Goal: Register for event/course: Sign up to attend an event or enroll in a course

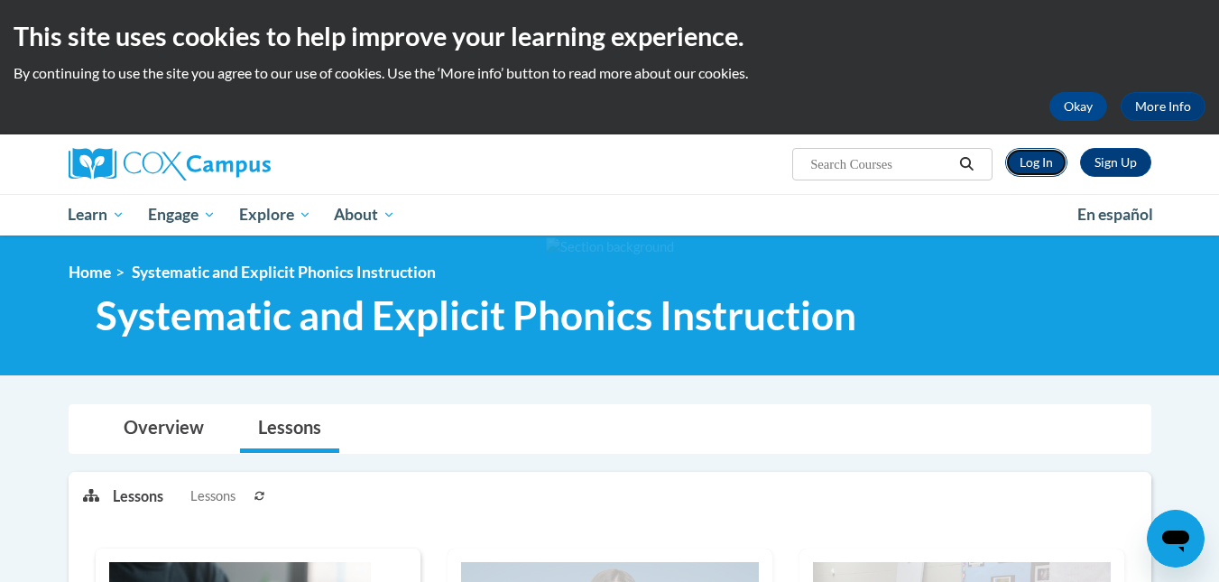
click at [1037, 162] on link "Log In" at bounding box center [1036, 162] width 62 height 29
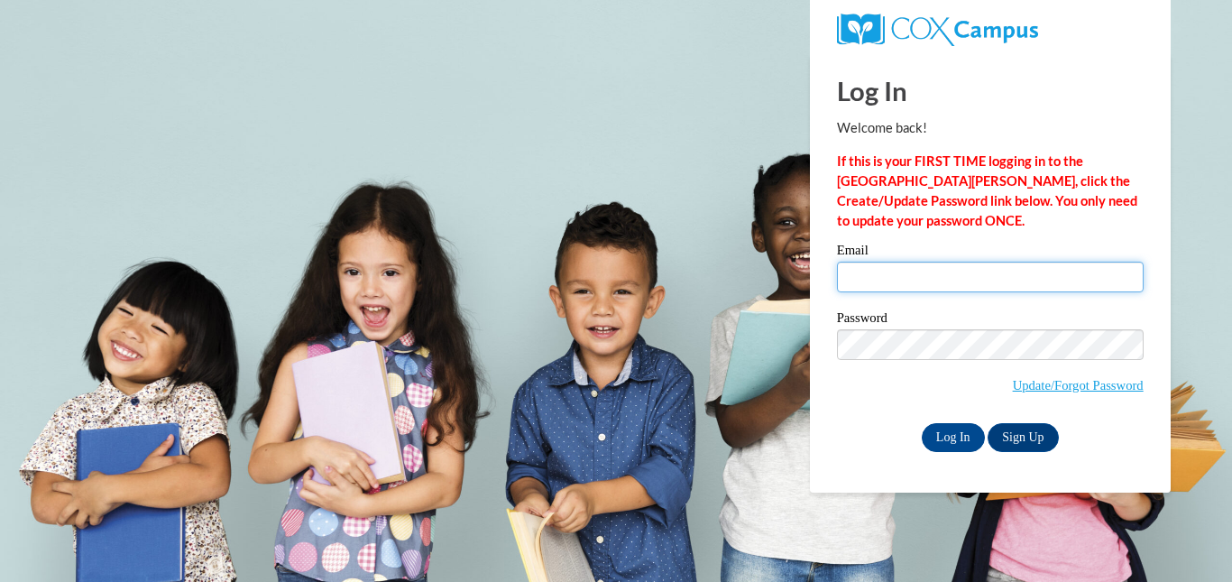
click at [895, 266] on input "Email" at bounding box center [990, 277] width 307 height 31
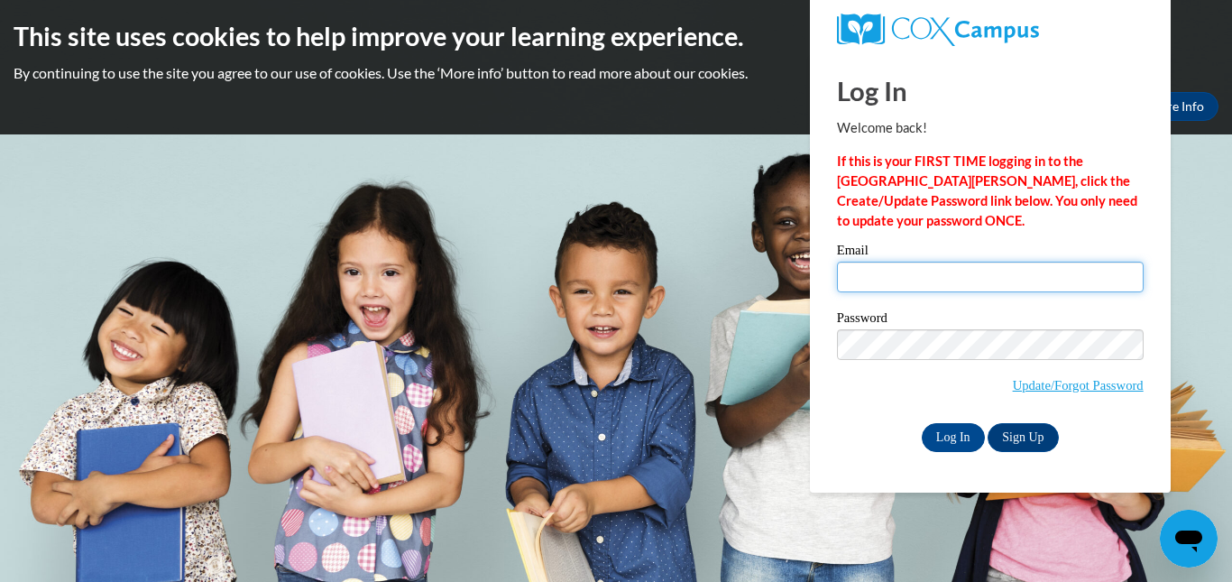
type input "em.shipley@pack.csupueblo.edu"
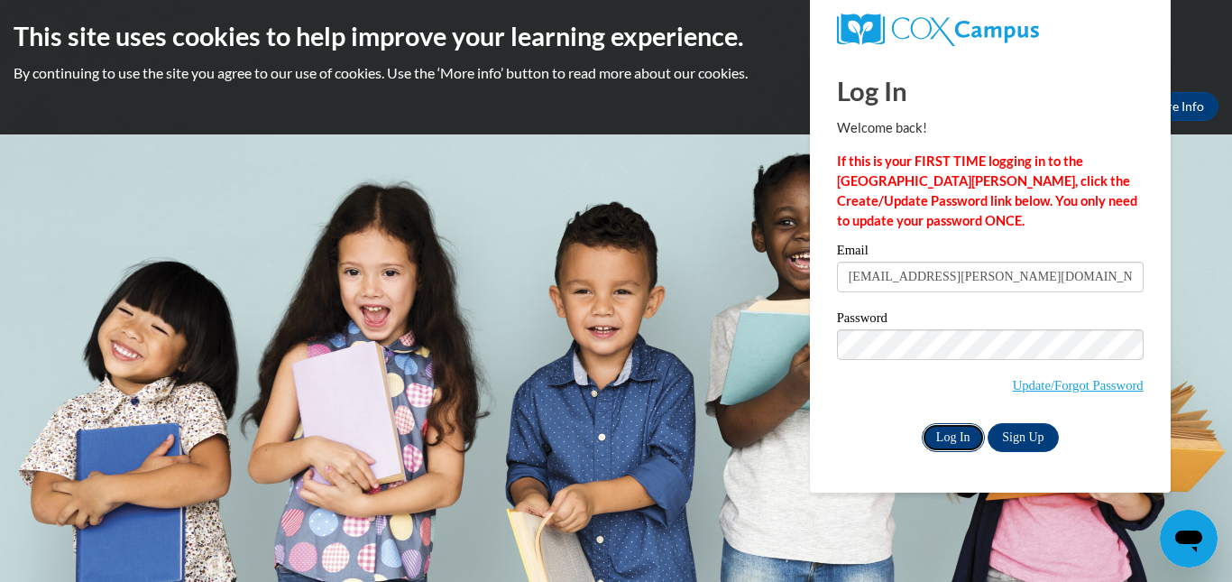
click at [956, 437] on input "Log In" at bounding box center [953, 437] width 63 height 29
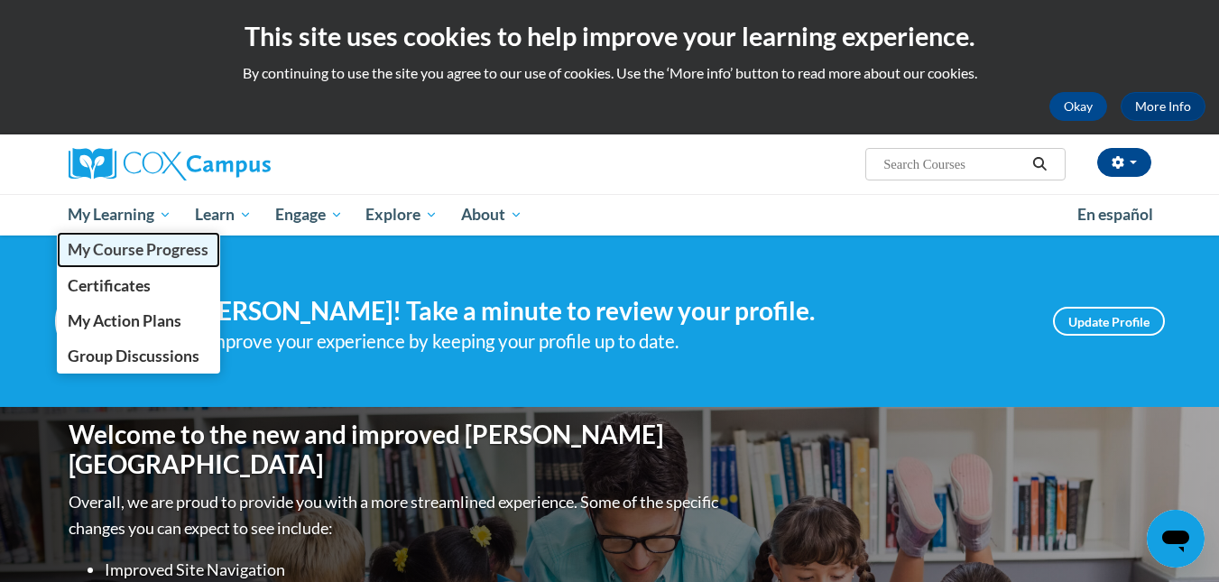
click at [120, 247] on span "My Course Progress" at bounding box center [138, 249] width 141 height 19
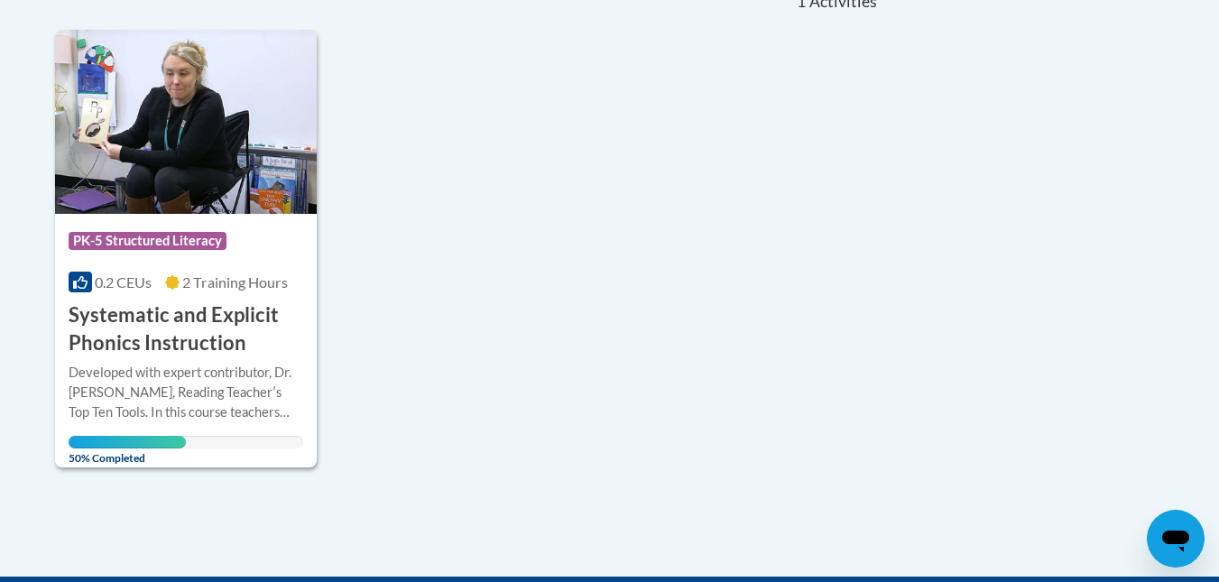
scroll to position [435, 0]
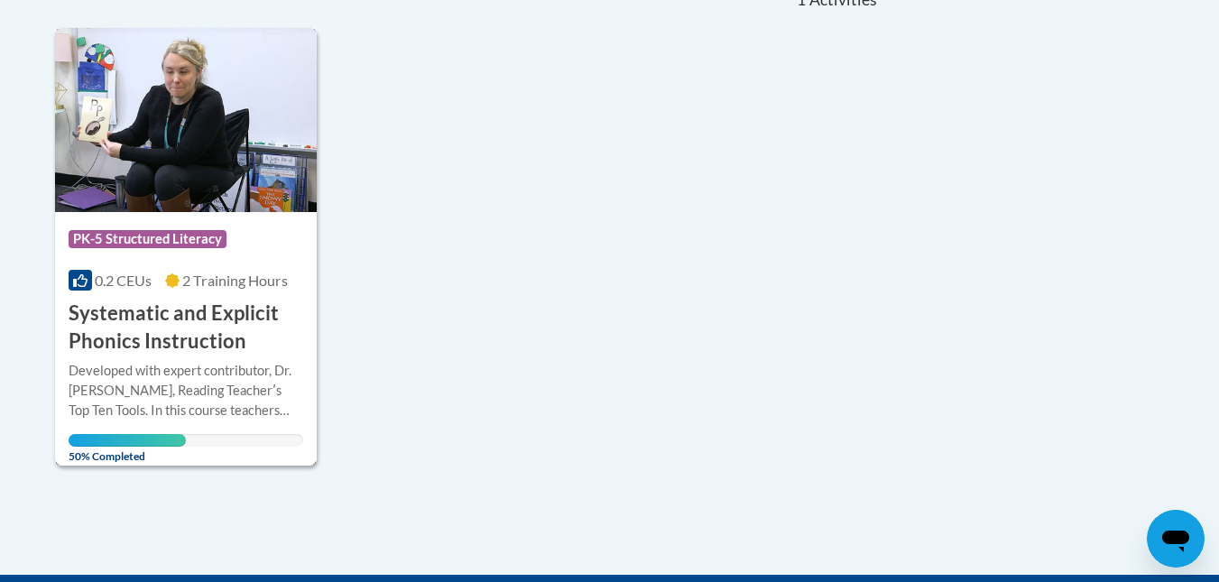
click at [149, 411] on div "Developed with expert contributor, Dr. Deborah Glaser, Reading Teacherʹs Top Te…" at bounding box center [186, 391] width 235 height 60
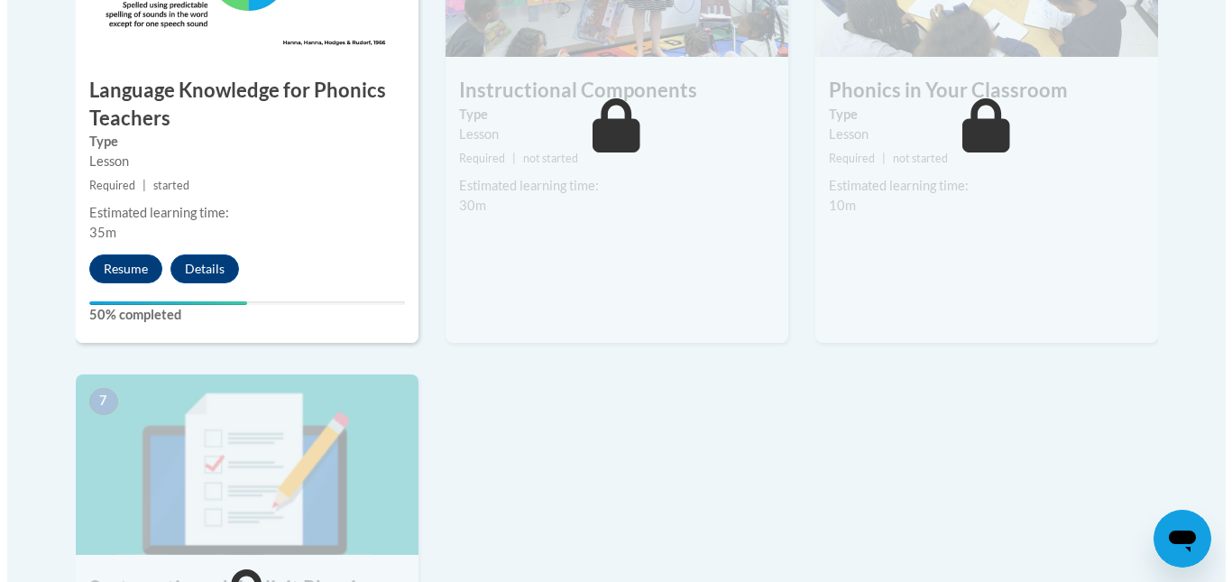
scroll to position [1229, 0]
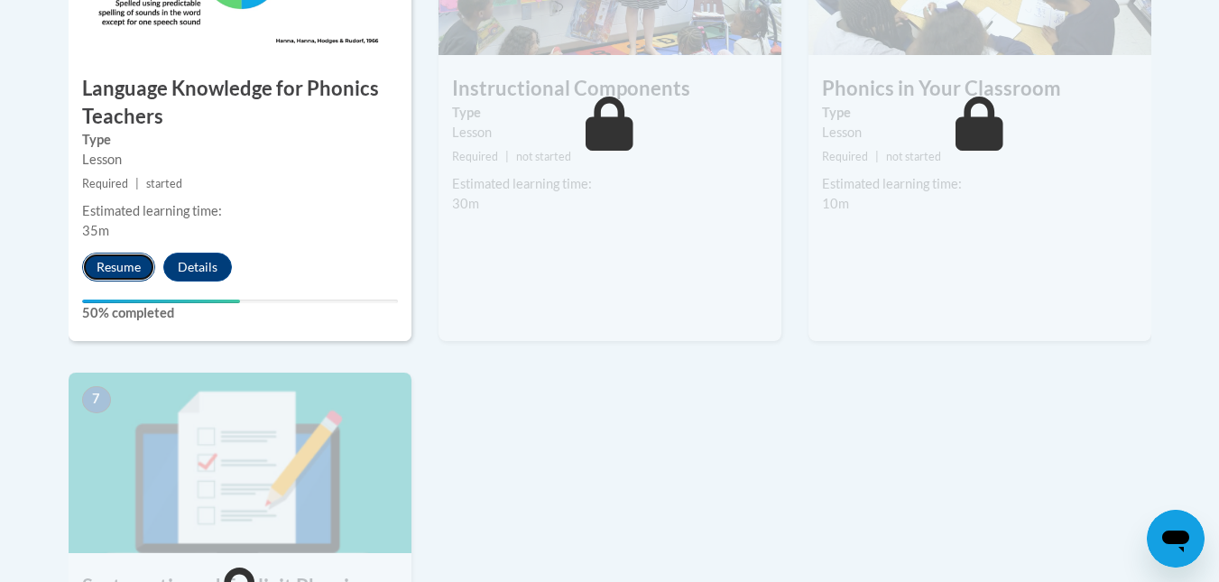
click at [125, 267] on button "Resume" at bounding box center [118, 267] width 73 height 29
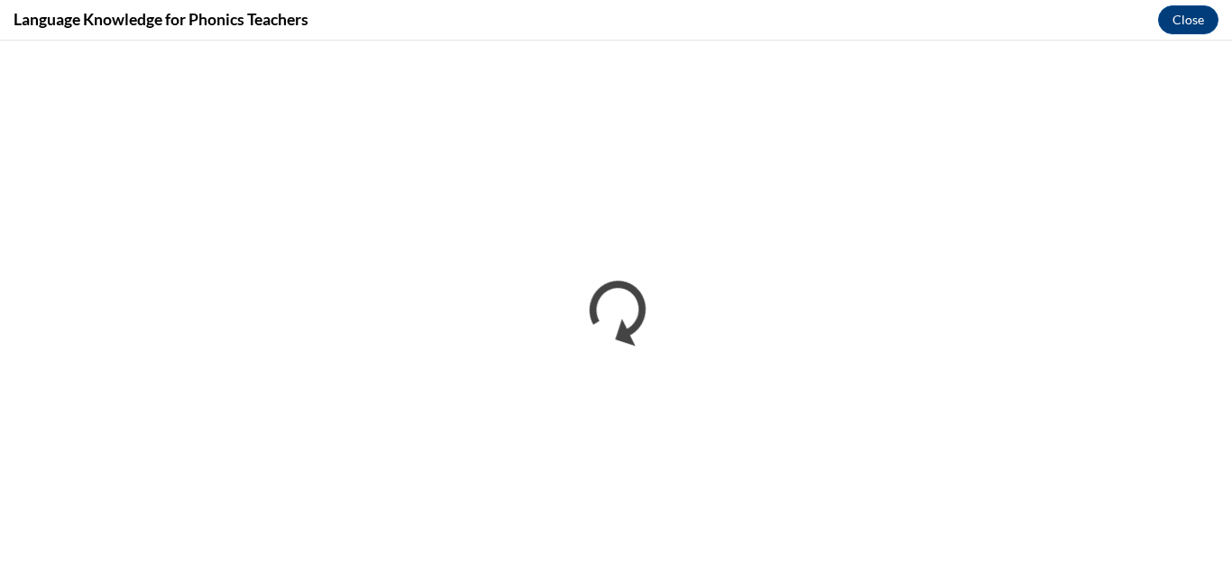
scroll to position [0, 0]
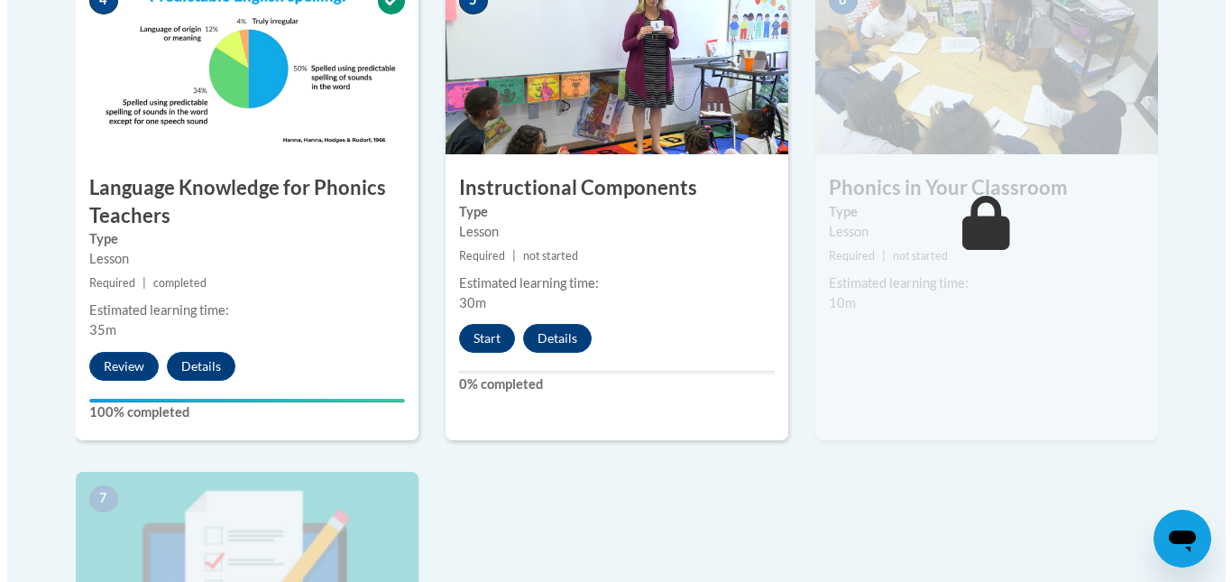
scroll to position [1130, 0]
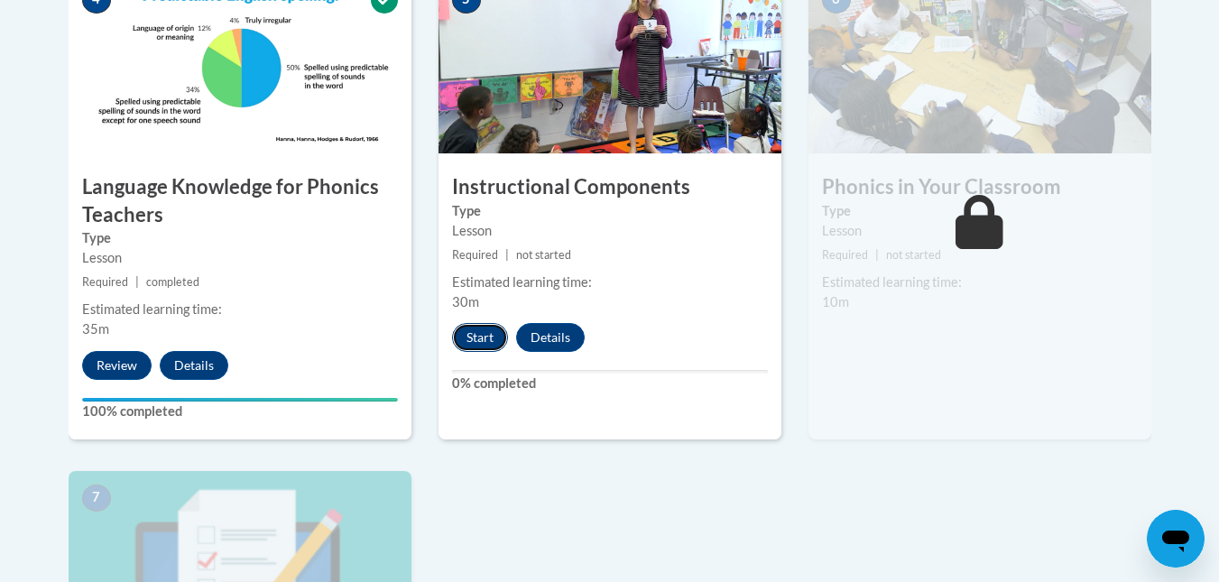
click at [467, 340] on button "Start" at bounding box center [480, 337] width 56 height 29
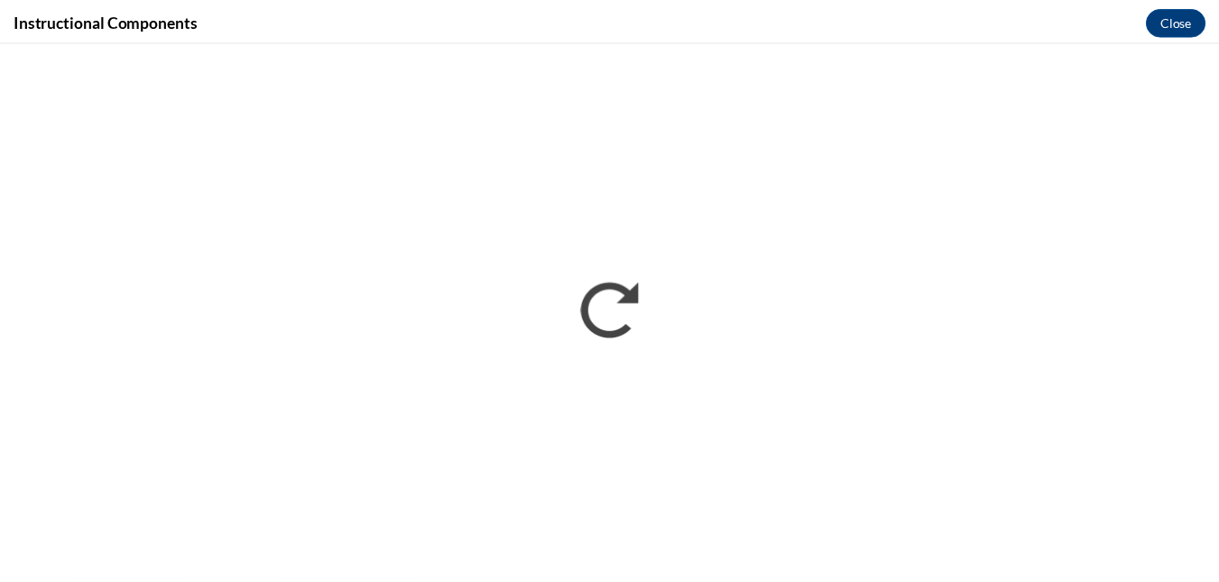
scroll to position [0, 0]
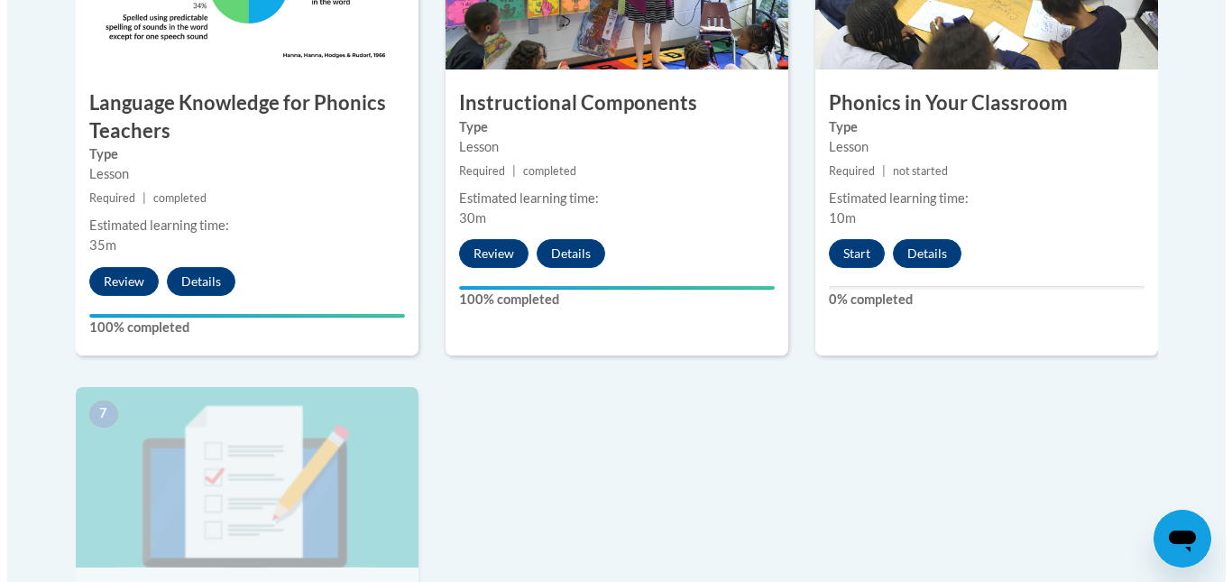
scroll to position [1209, 0]
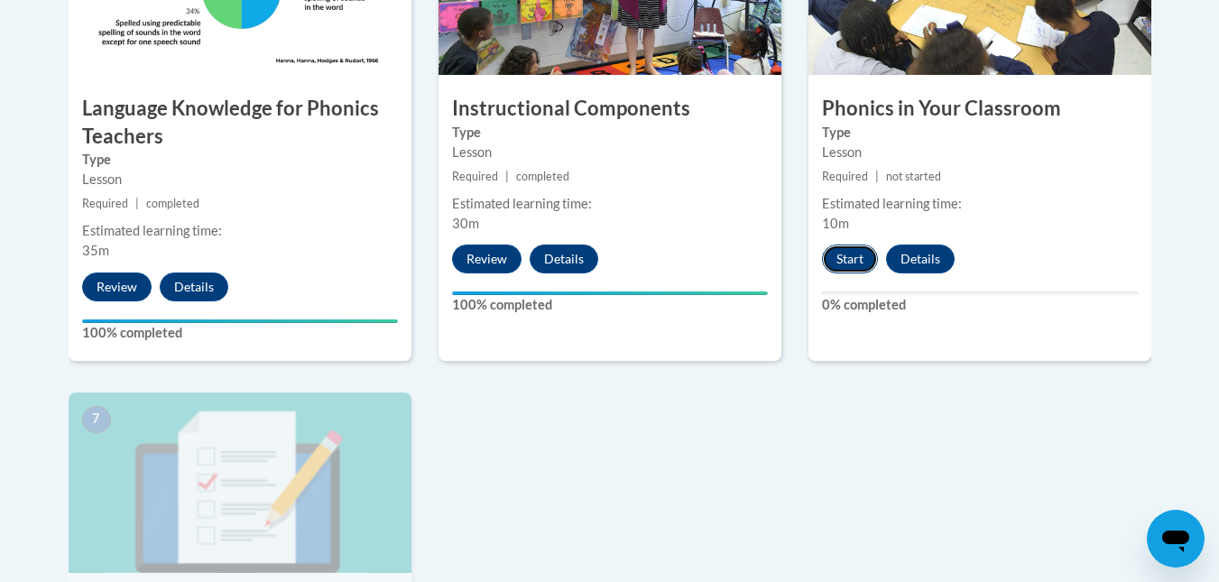
click at [866, 255] on button "Start" at bounding box center [850, 258] width 56 height 29
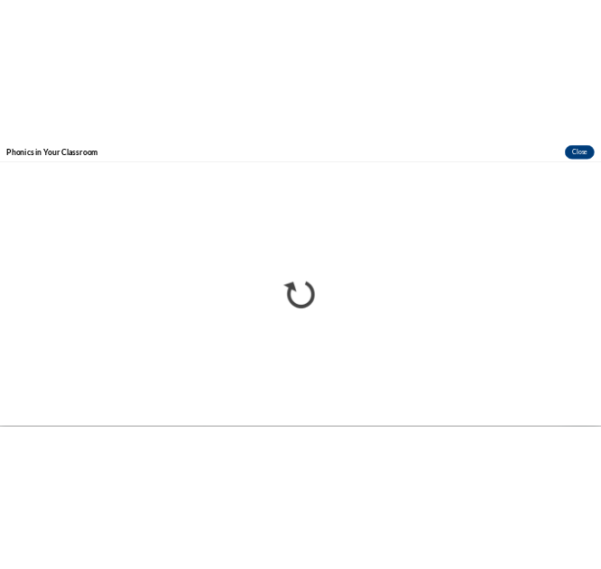
scroll to position [0, 0]
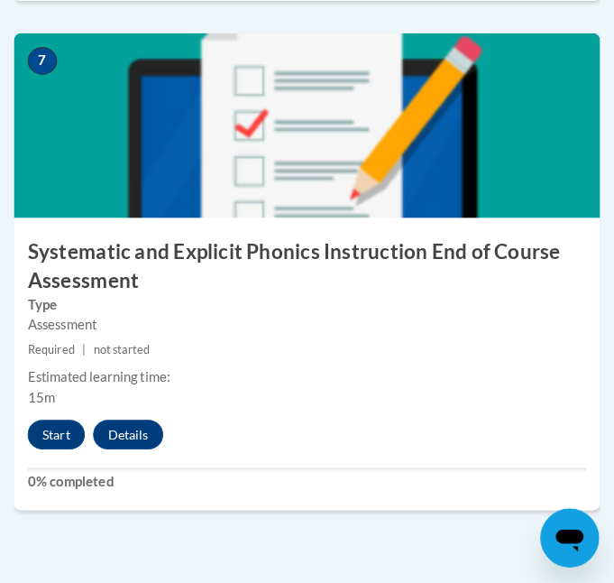
scroll to position [3447, 0]
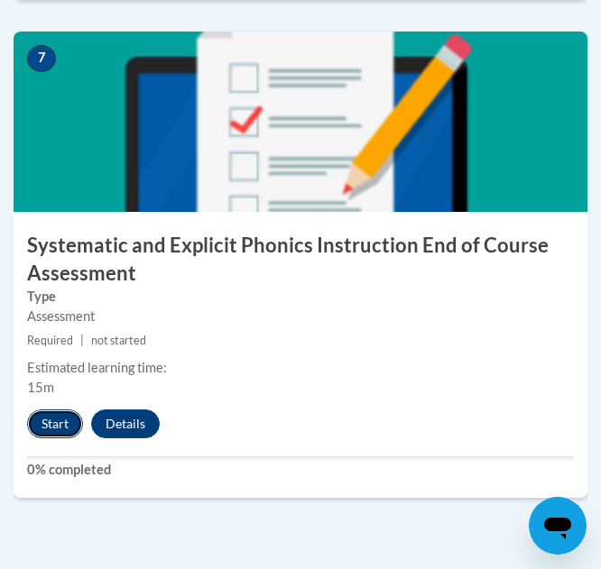
click at [60, 413] on button "Start" at bounding box center [55, 424] width 56 height 29
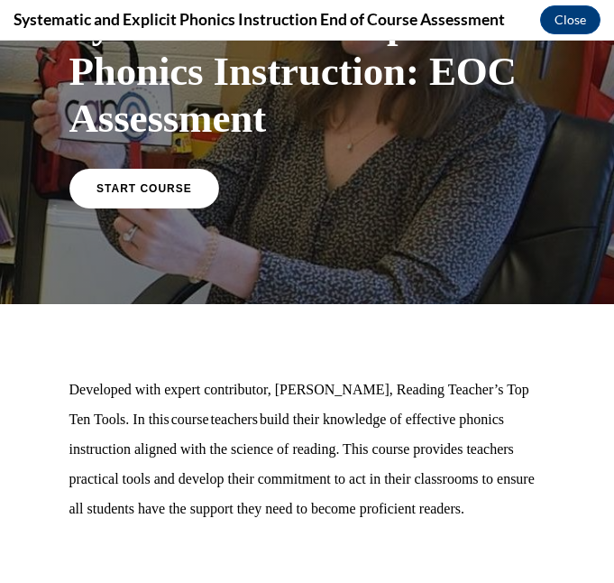
scroll to position [118, 0]
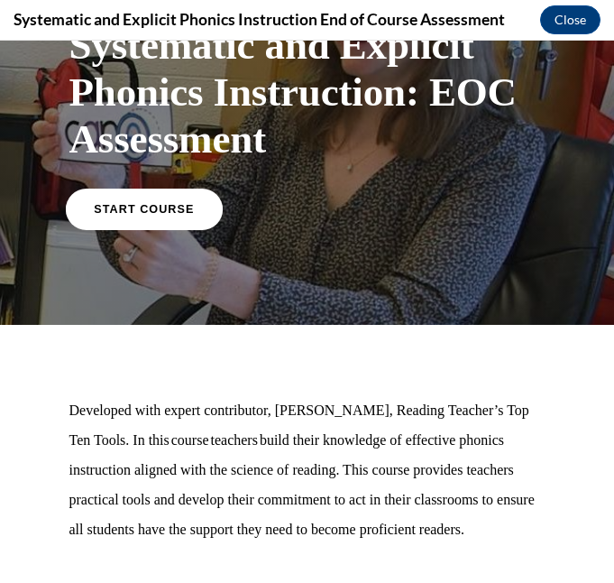
click at [151, 208] on span "START COURSE" at bounding box center [144, 209] width 100 height 14
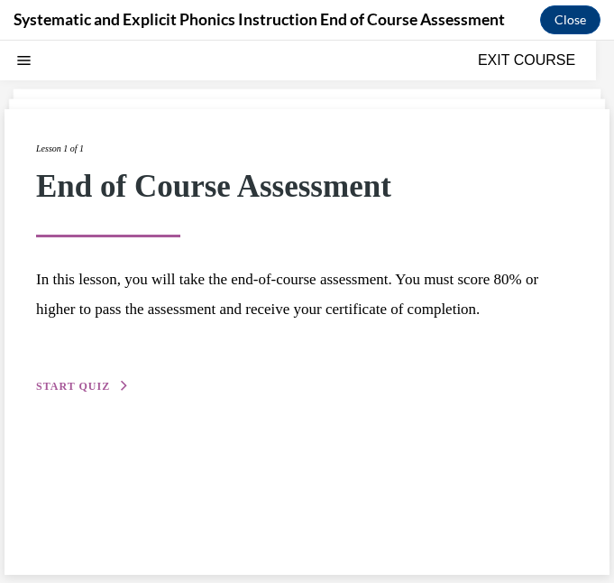
scroll to position [57, 0]
click at [89, 382] on span "START QUIZ" at bounding box center [73, 385] width 74 height 13
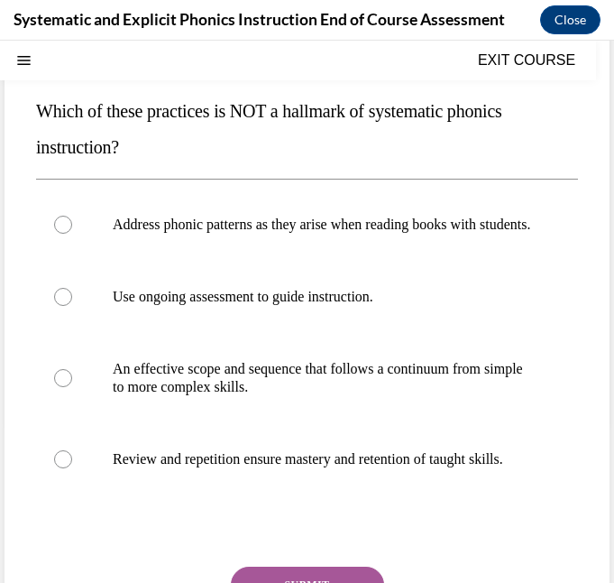
scroll to position [184, 0]
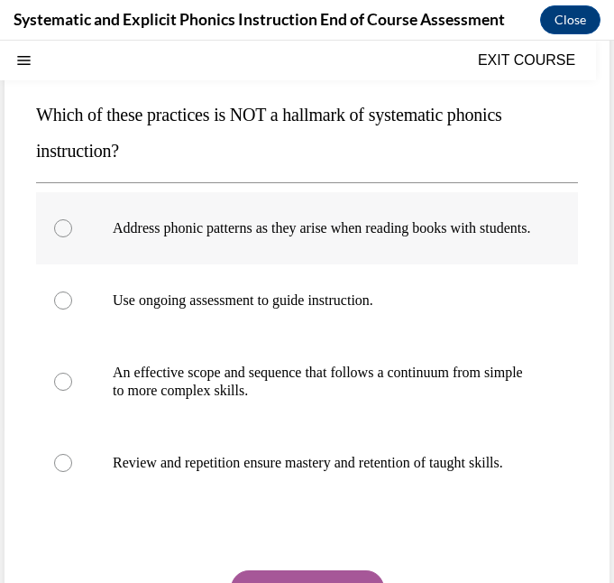
click at [133, 237] on p "Address phonic patterns as they arise when reading books with students." at bounding box center [323, 228] width 420 height 18
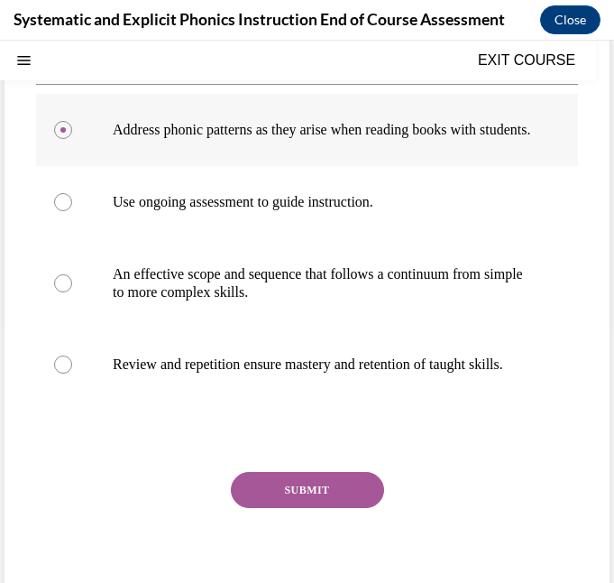
scroll to position [283, 0]
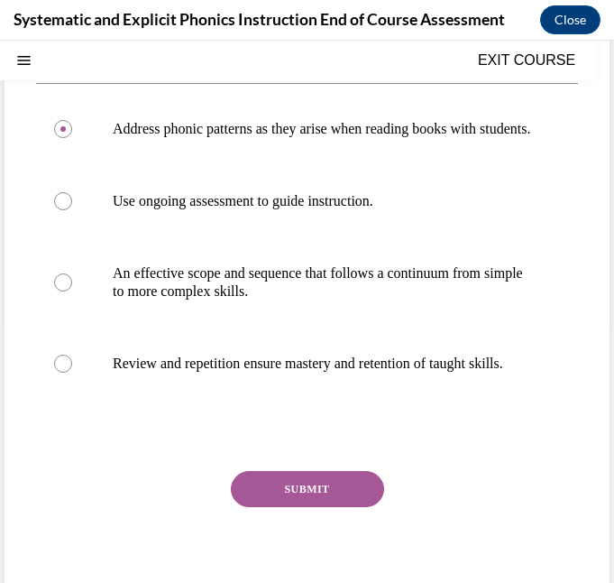
click at [280, 507] on button "SUBMIT" at bounding box center [307, 489] width 153 height 36
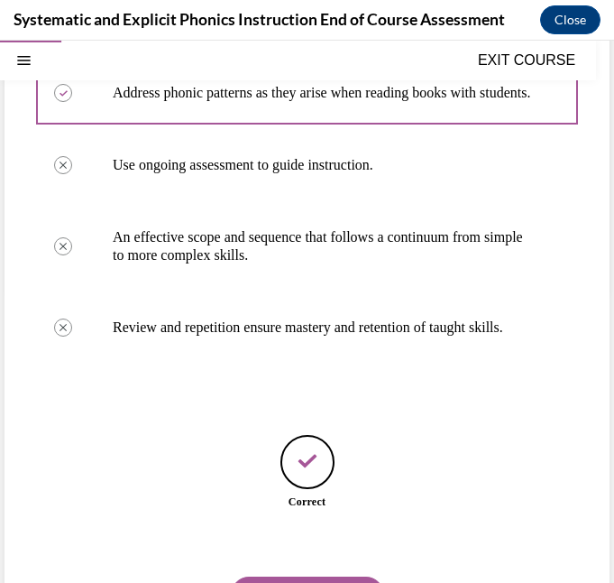
scroll to position [430, 0]
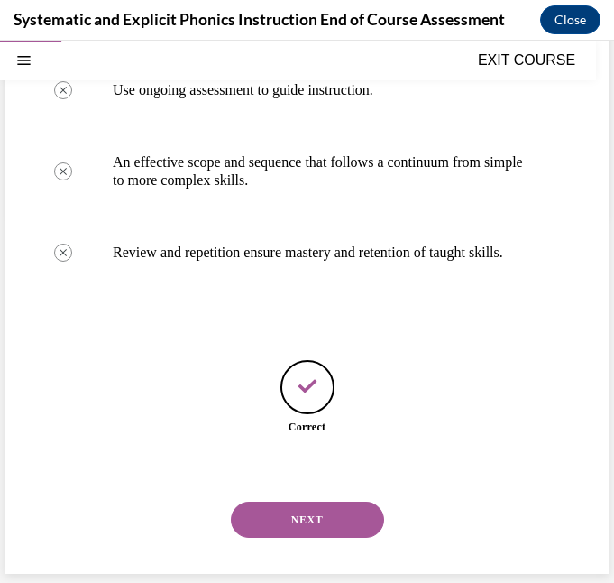
click at [280, 517] on button "NEXT" at bounding box center [307, 520] width 153 height 36
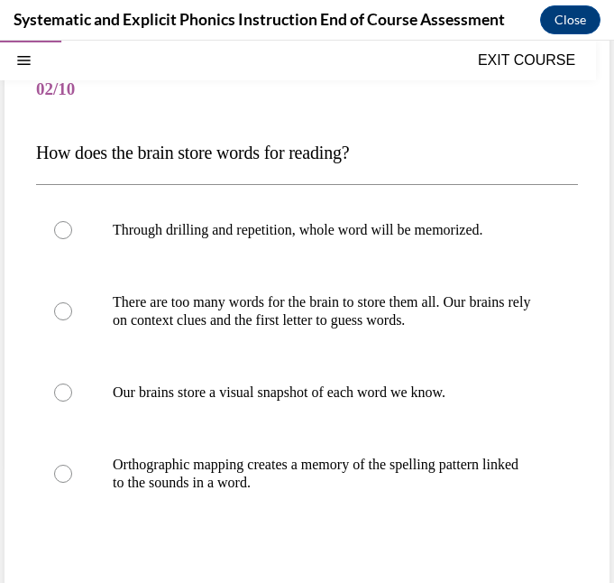
scroll to position [147, 0]
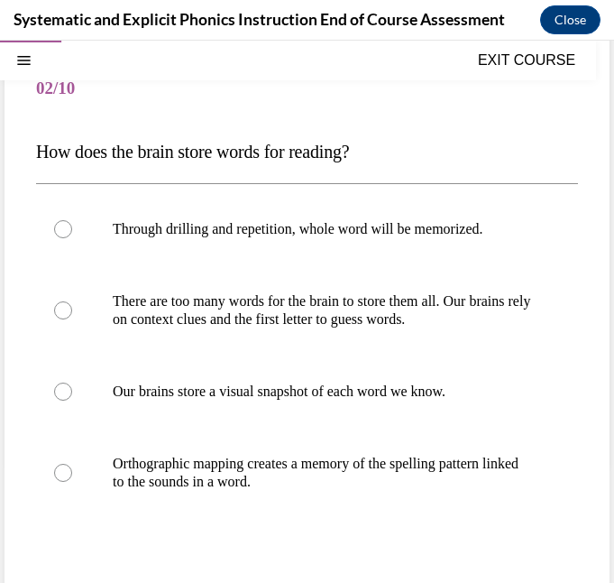
click at [280, 517] on div at bounding box center [307, 473] width 542 height 90
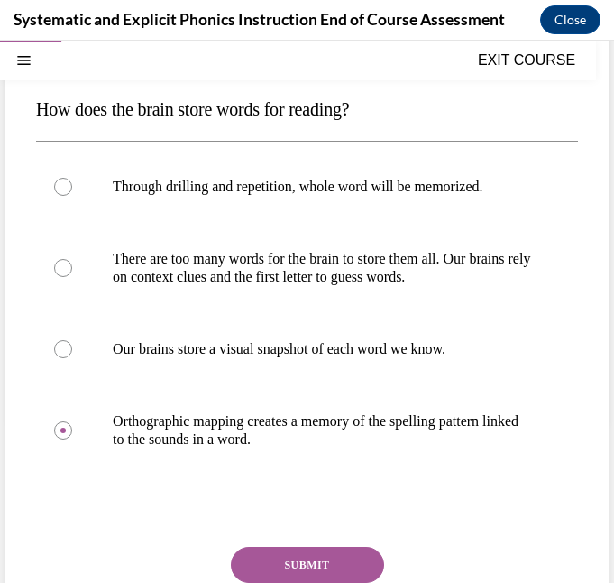
scroll to position [192, 0]
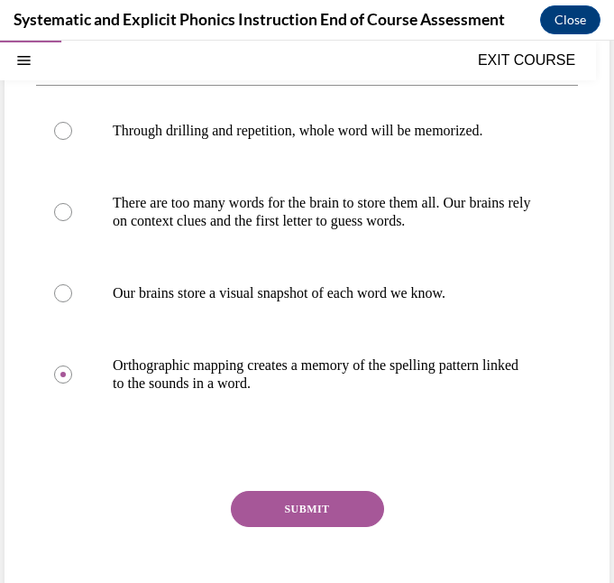
click at [290, 502] on button "SUBMIT" at bounding box center [307, 509] width 153 height 36
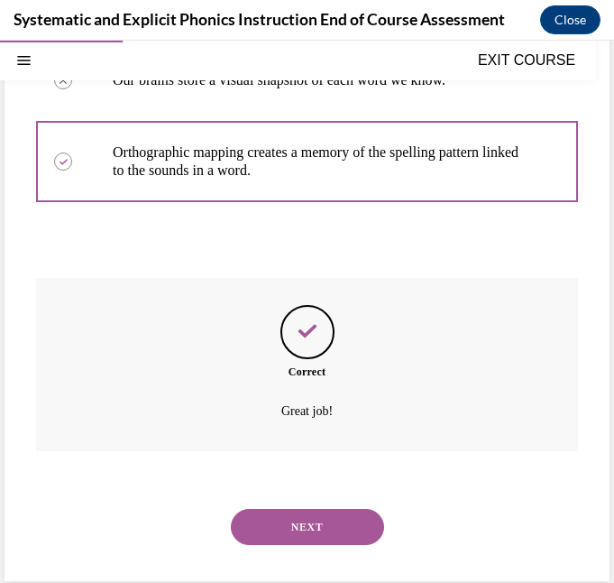
scroll to position [466, 0]
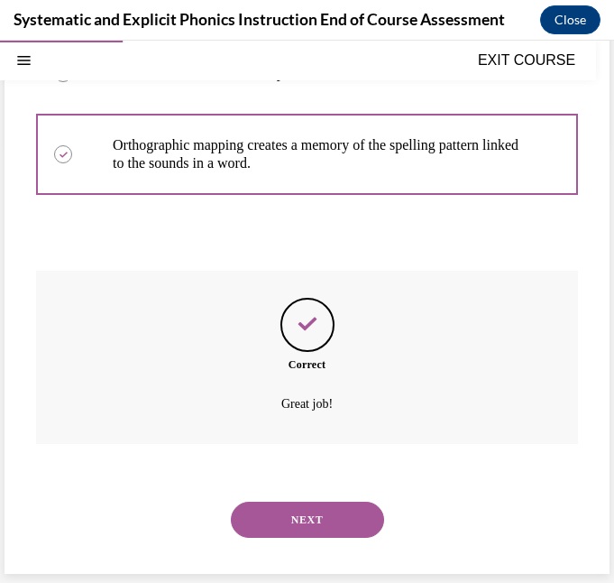
click at [291, 519] on button "NEXT" at bounding box center [307, 520] width 153 height 36
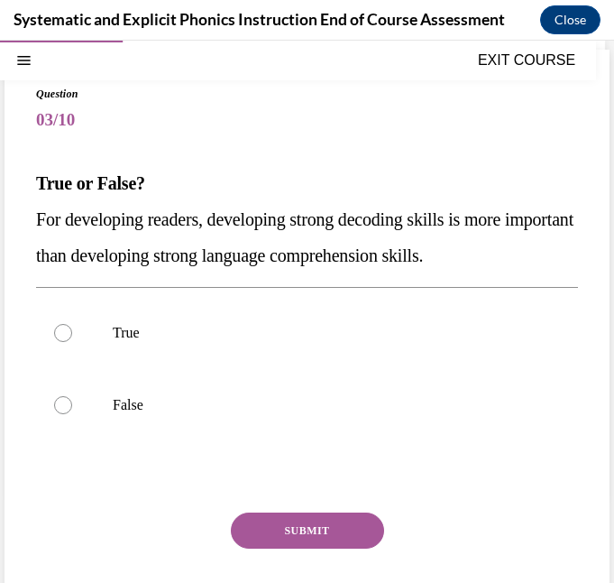
scroll to position [116, 0]
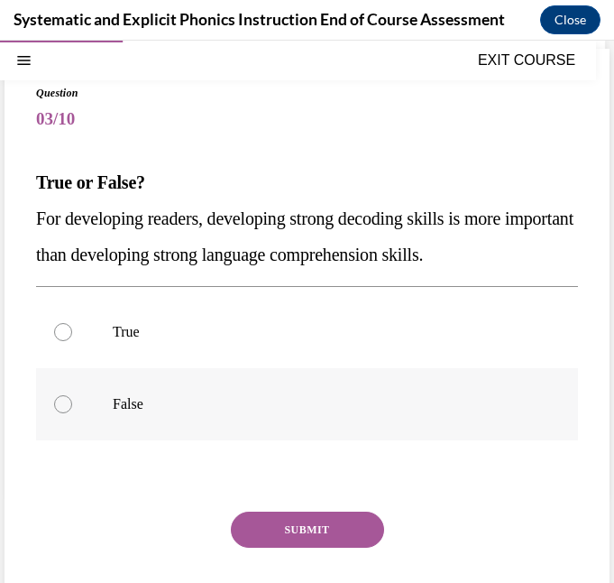
click at [161, 426] on div at bounding box center [307, 404] width 542 height 72
click at [306, 539] on button "SUBMIT" at bounding box center [307, 530] width 153 height 36
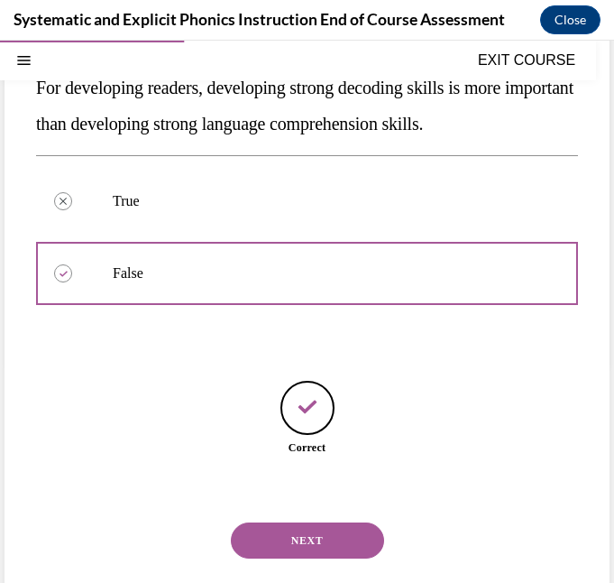
scroll to position [268, 0]
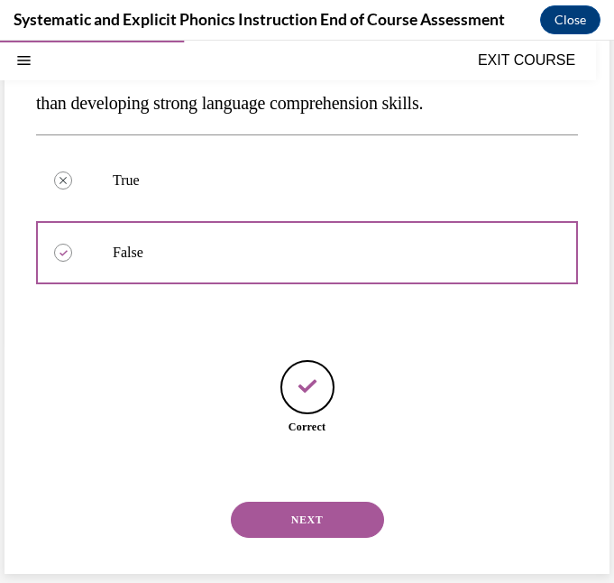
click at [291, 523] on button "NEXT" at bounding box center [307, 520] width 153 height 36
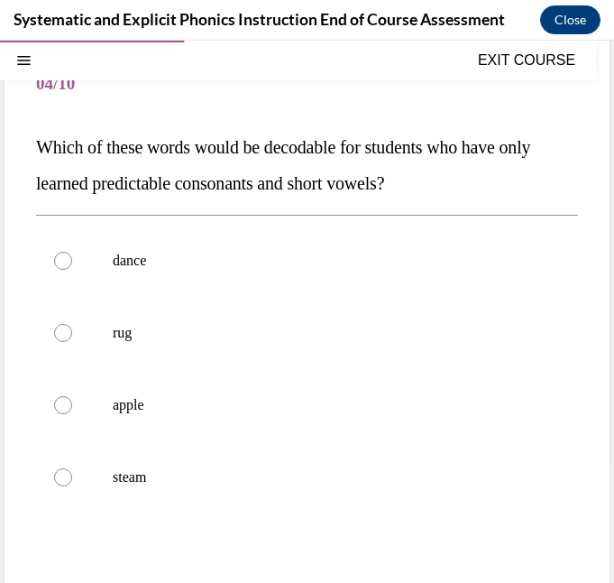
scroll to position [153, 0]
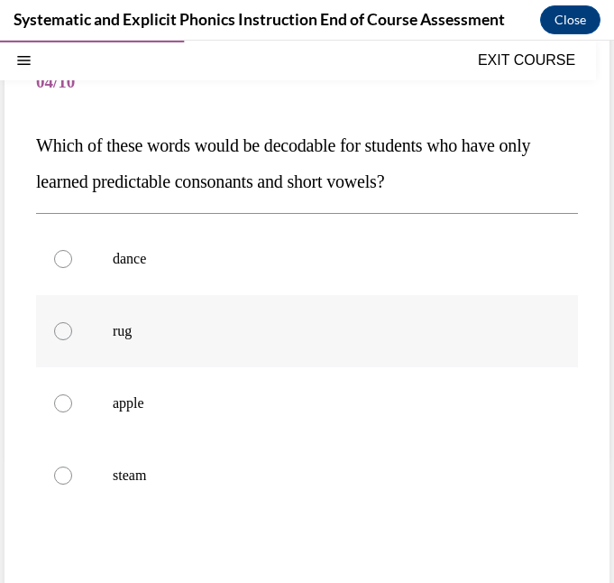
click at [202, 332] on p "rug" at bounding box center [323, 331] width 420 height 18
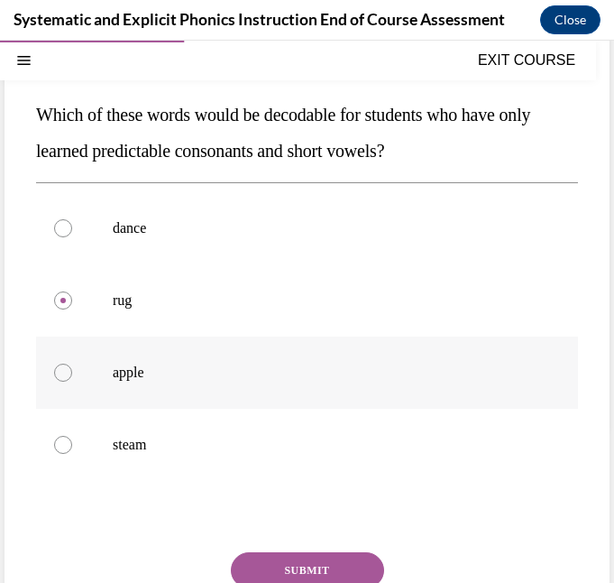
scroll to position [190, 0]
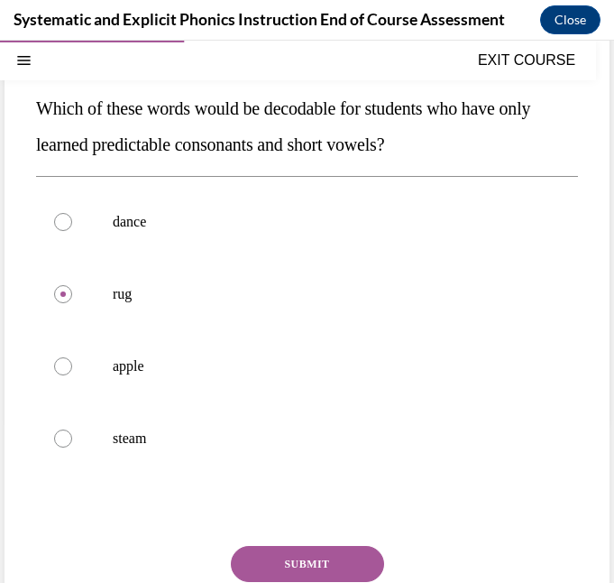
click at [289, 553] on button "SUBMIT" at bounding box center [307, 564] width 153 height 36
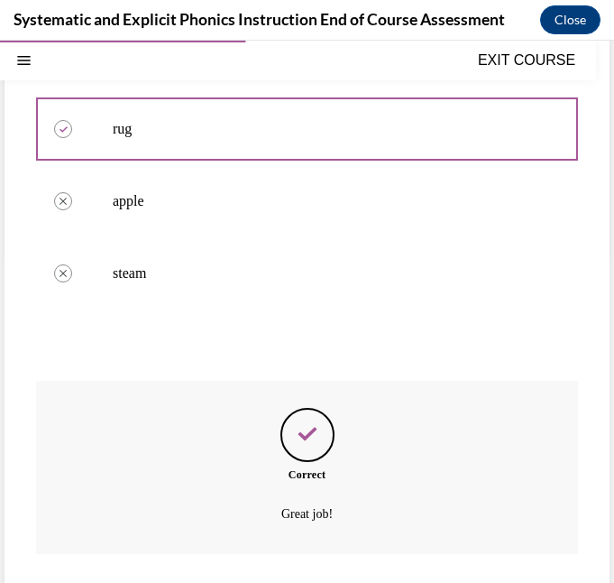
scroll to position [466, 0]
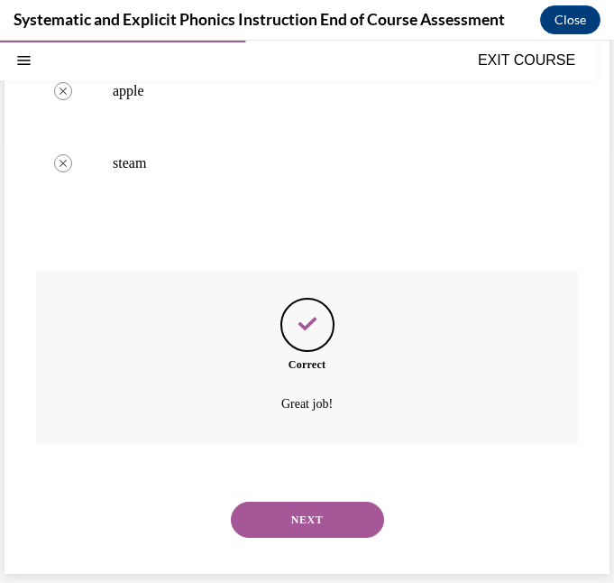
click at [294, 527] on button "NEXT" at bounding box center [307, 520] width 153 height 36
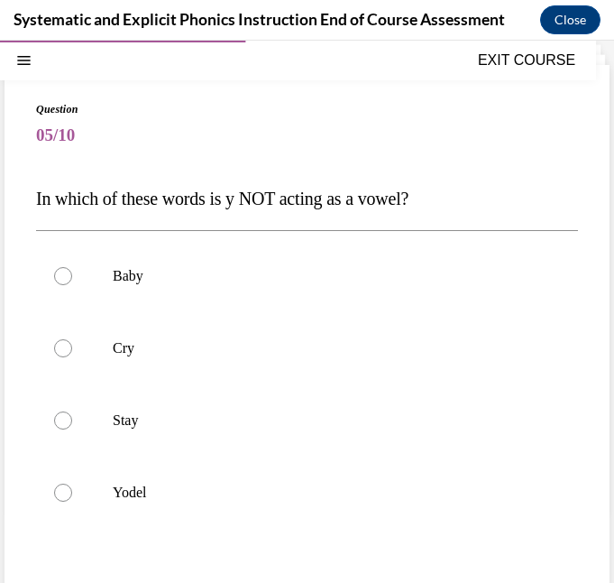
scroll to position [101, 0]
click at [173, 512] on div at bounding box center [307, 492] width 542 height 72
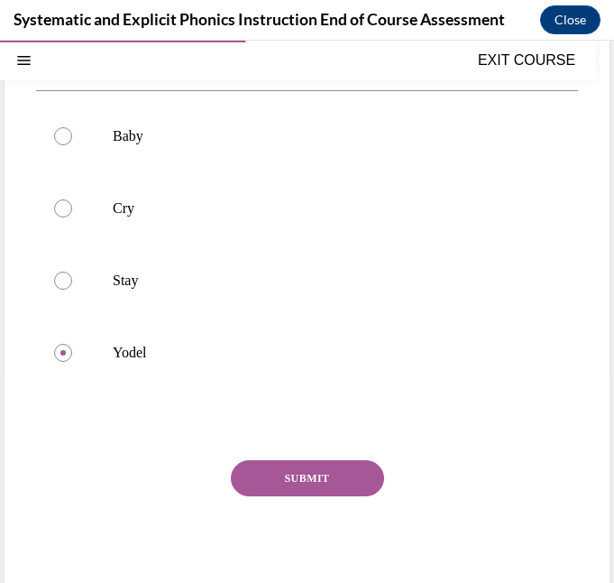
click at [264, 483] on button "SUBMIT" at bounding box center [307, 478] width 153 height 36
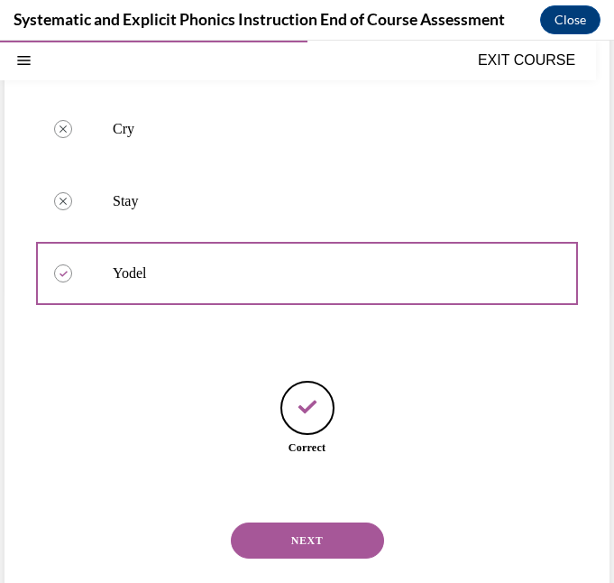
scroll to position [340, 0]
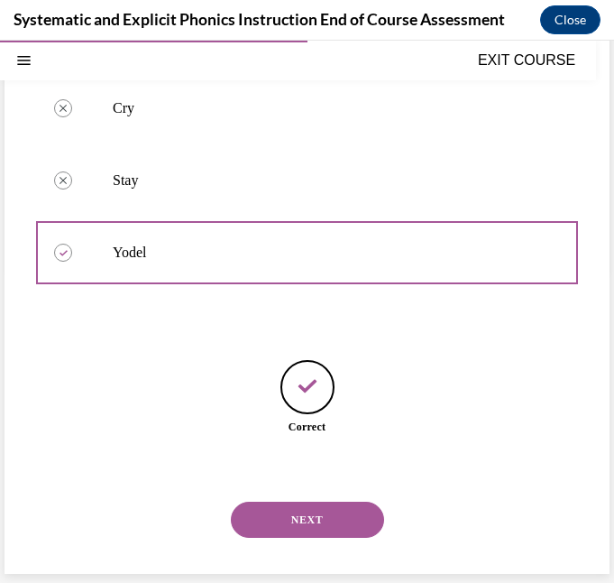
click at [322, 512] on button "NEXT" at bounding box center [307, 520] width 153 height 36
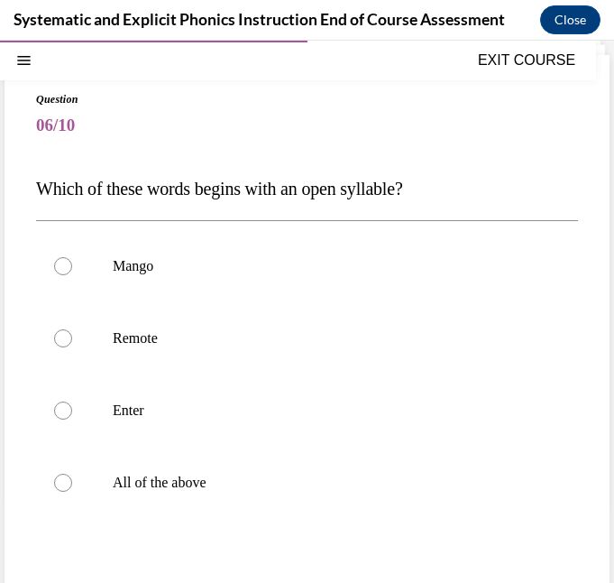
scroll to position [121, 0]
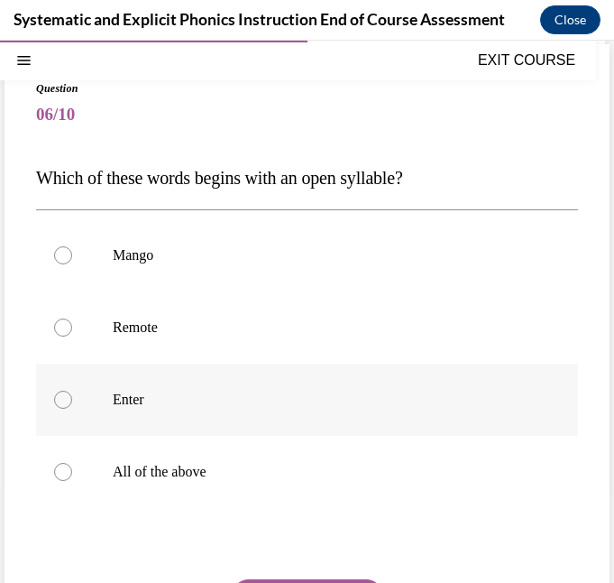
click at [283, 411] on div at bounding box center [307, 400] width 542 height 72
click at [298, 485] on div at bounding box center [307, 472] width 542 height 72
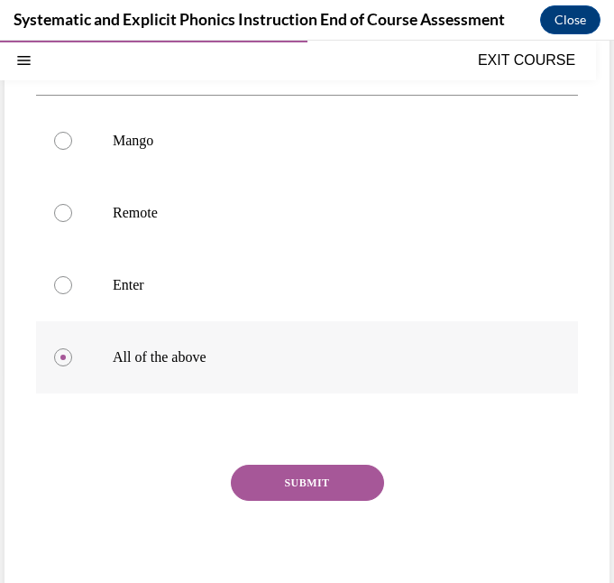
scroll to position [238, 0]
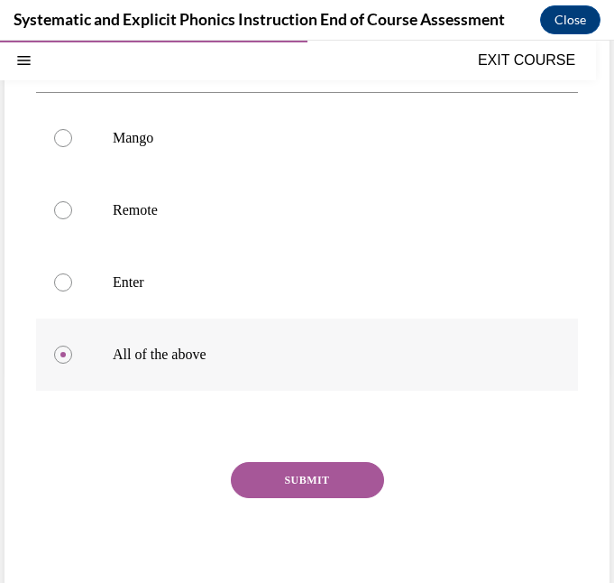
click at [298, 485] on button "SUBMIT" at bounding box center [307, 480] width 153 height 36
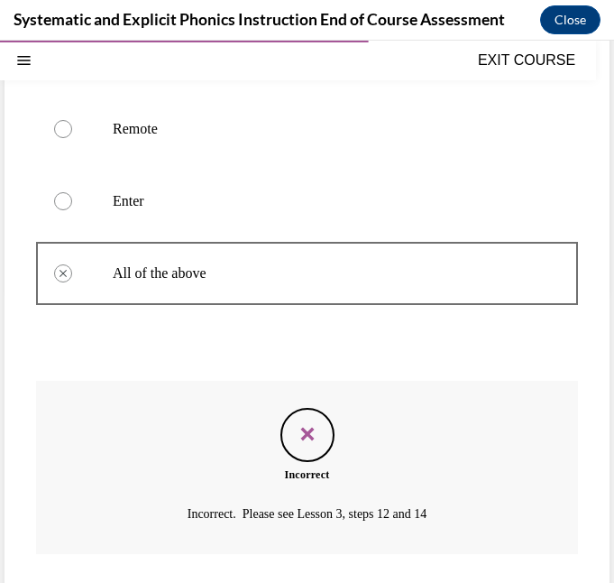
scroll to position [429, 0]
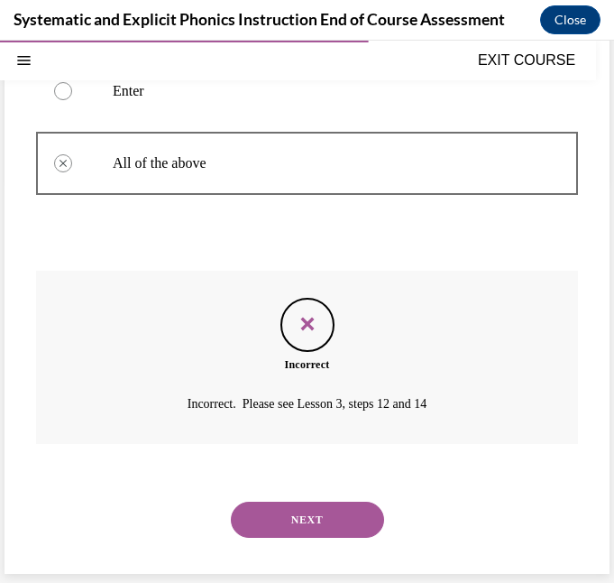
click at [303, 506] on button "NEXT" at bounding box center [307, 520] width 153 height 36
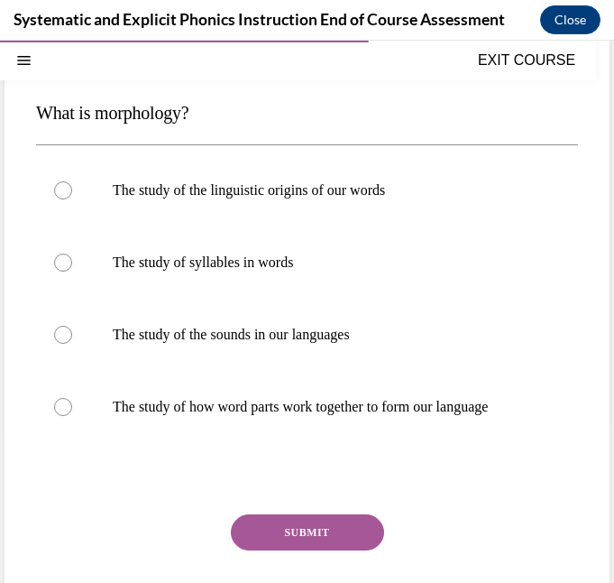
scroll to position [188, 0]
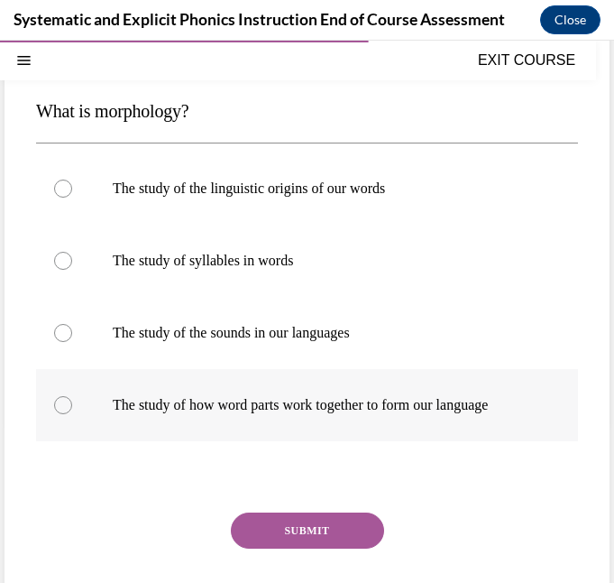
click at [344, 423] on div at bounding box center [307, 405] width 542 height 72
click at [319, 512] on button "SUBMIT" at bounding box center [307, 530] width 153 height 36
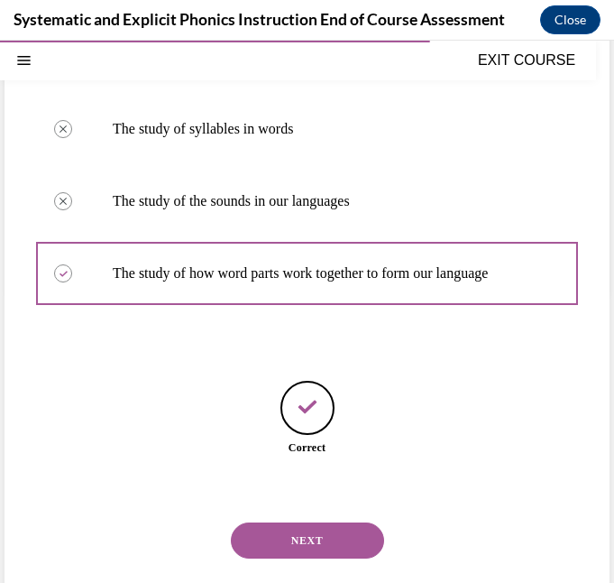
scroll to position [340, 0]
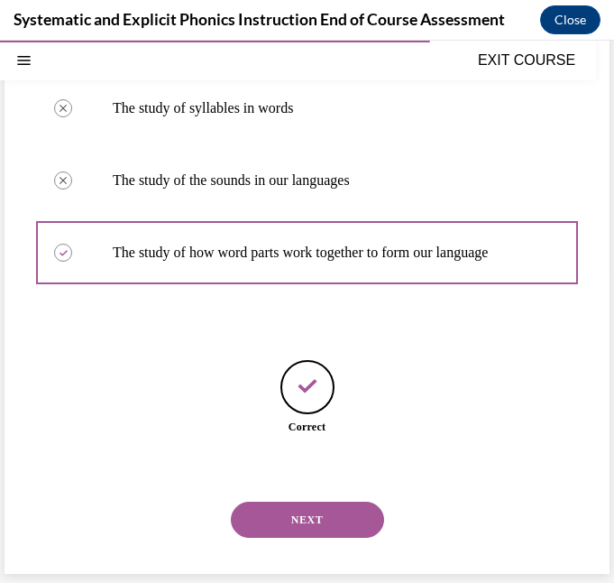
click at [300, 519] on button "NEXT" at bounding box center [307, 520] width 153 height 36
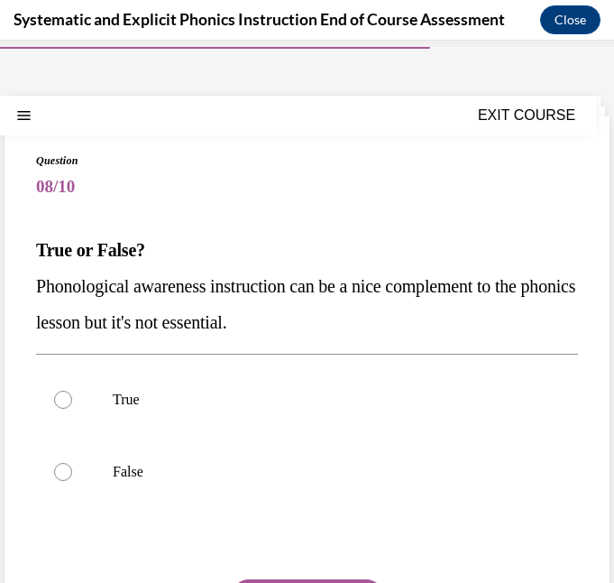
scroll to position [63, 0]
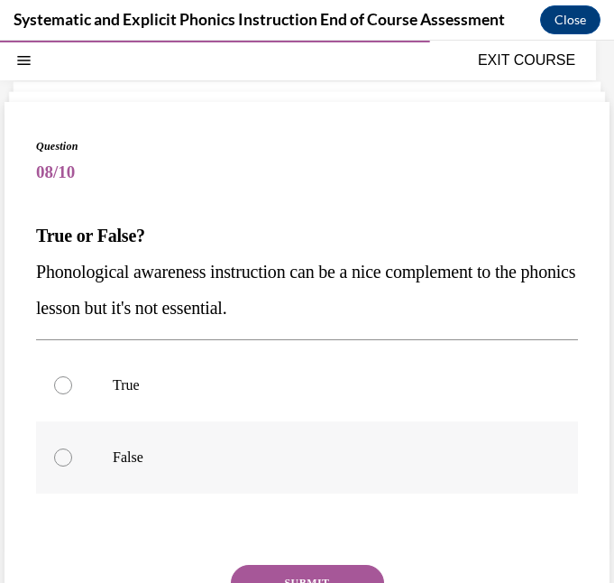
click at [258, 473] on div at bounding box center [307, 457] width 542 height 72
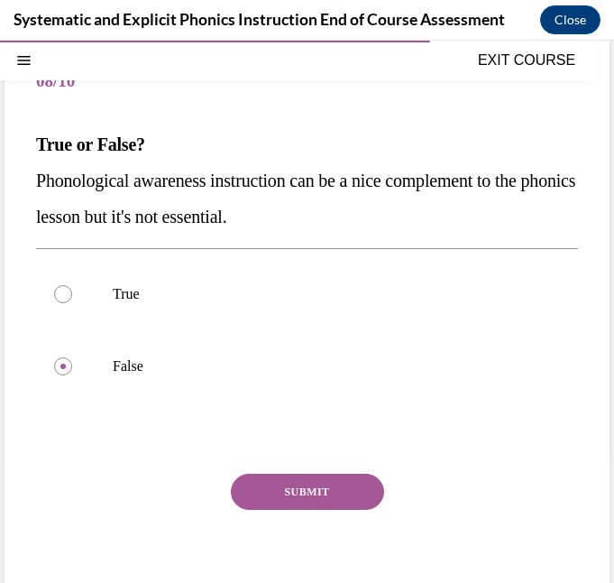
click at [322, 484] on button "SUBMIT" at bounding box center [307, 492] width 153 height 36
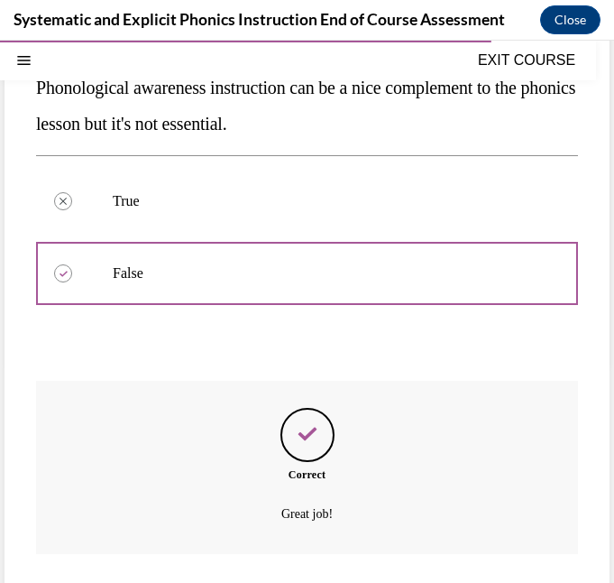
scroll to position [357, 0]
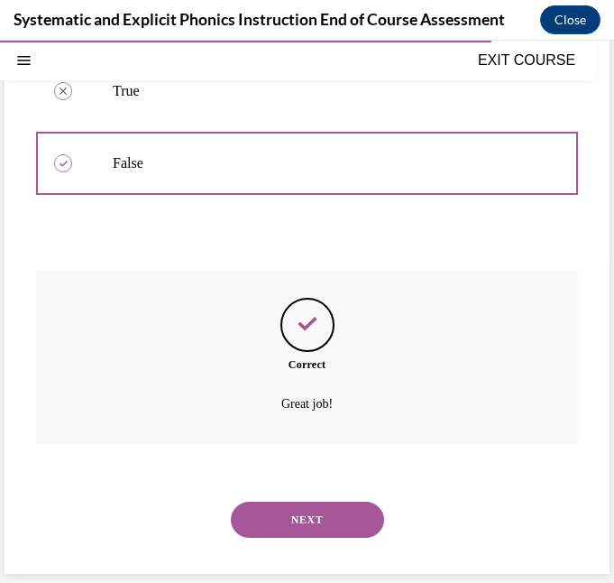
click at [324, 519] on button "NEXT" at bounding box center [307, 520] width 153 height 36
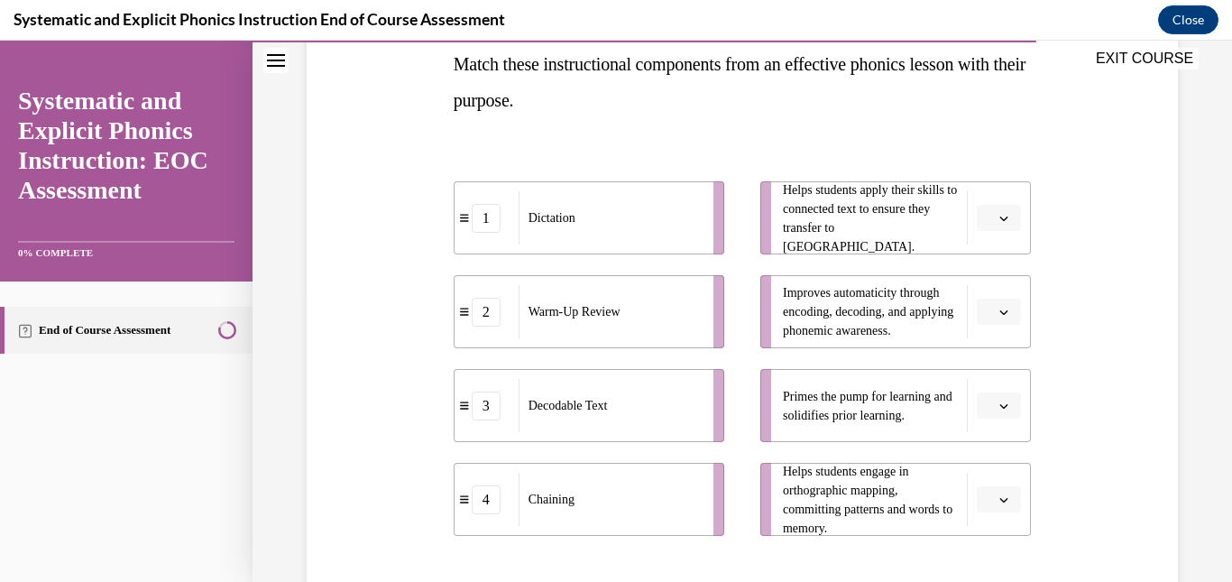
scroll to position [297, 0]
click at [600, 309] on span "button" at bounding box center [1004, 313] width 13 height 13
click at [600, 453] on div "3" at bounding box center [986, 461] width 45 height 36
click at [600, 407] on span "Please select an option" at bounding box center [991, 407] width 6 height 18
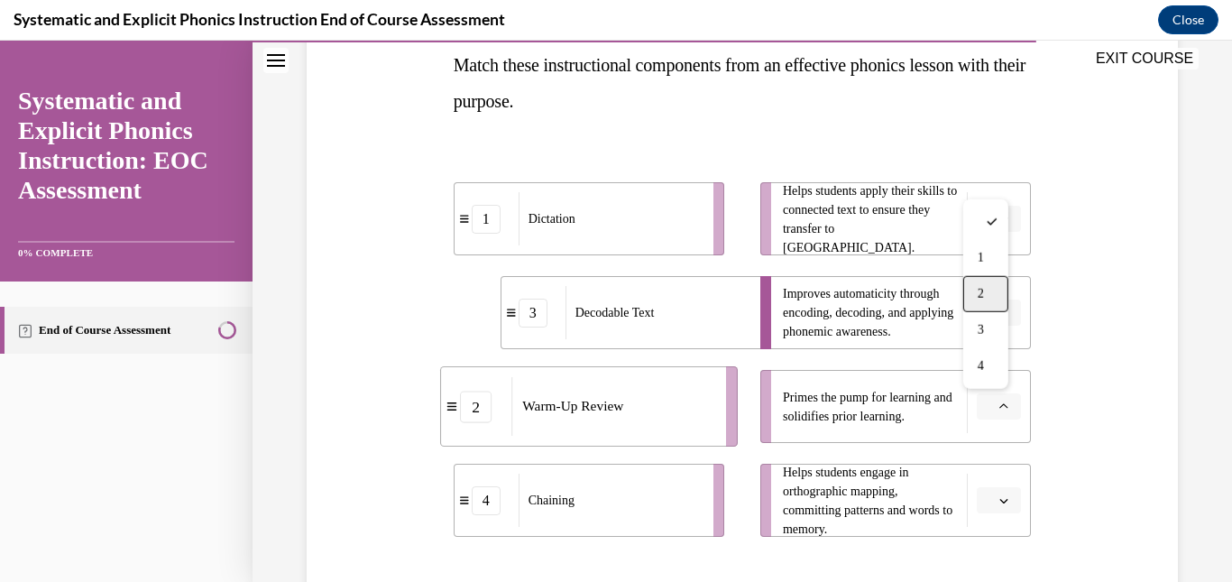
click at [600, 292] on div "2" at bounding box center [986, 294] width 45 height 36
click at [600, 506] on span "Please select an option" at bounding box center [991, 501] width 6 height 18
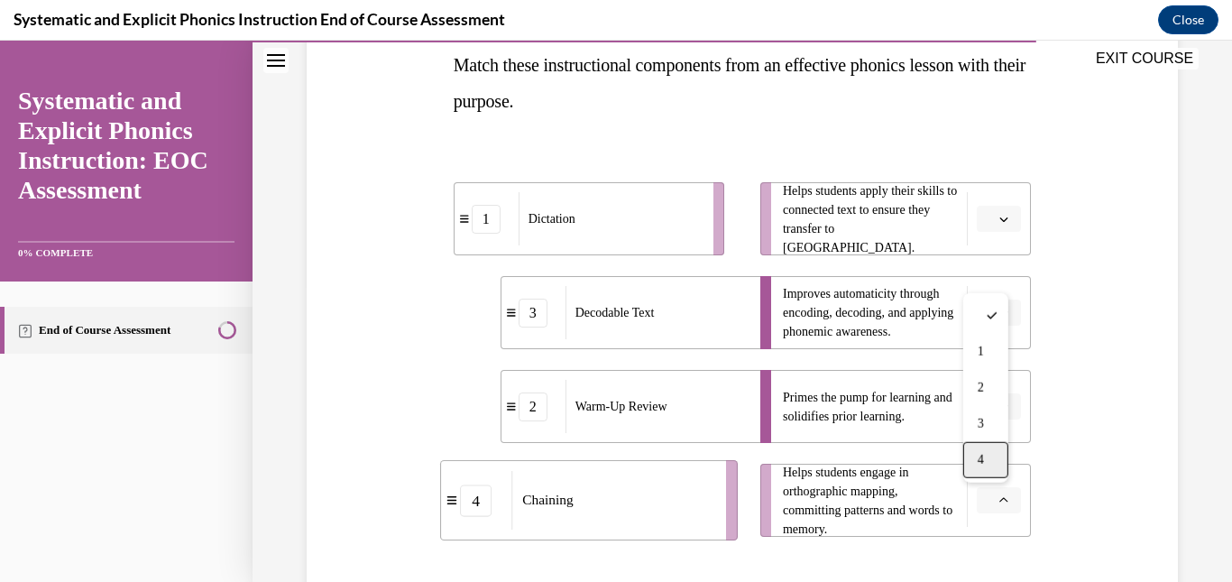
click at [600, 465] on div "4" at bounding box center [986, 460] width 45 height 36
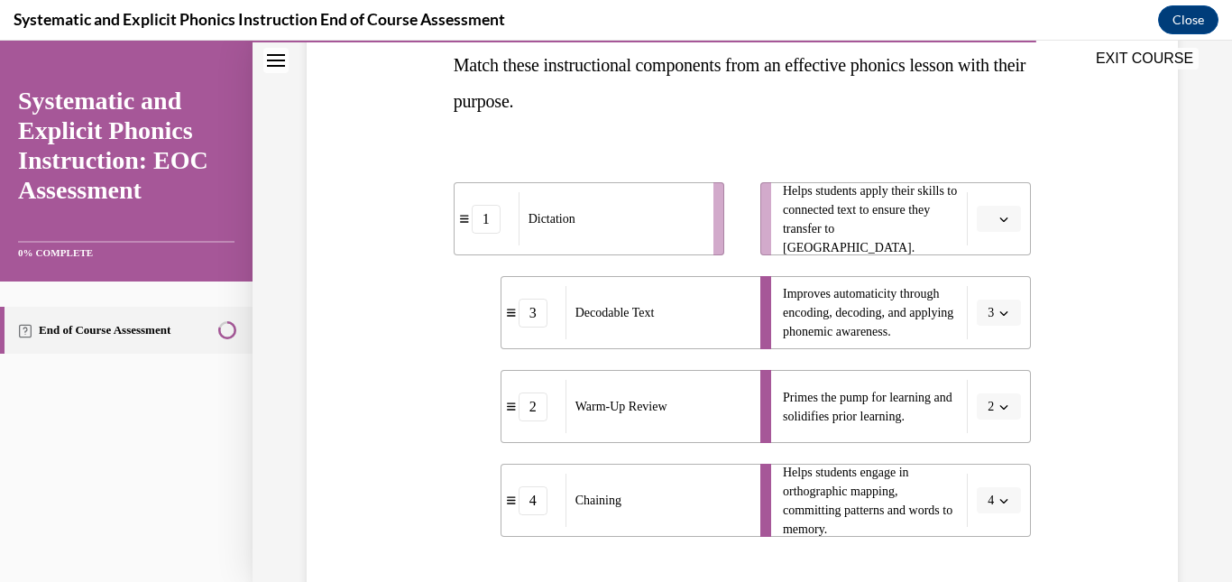
click at [600, 213] on span "button" at bounding box center [1004, 219] width 13 height 13
click at [600, 294] on div "1" at bounding box center [986, 295] width 45 height 36
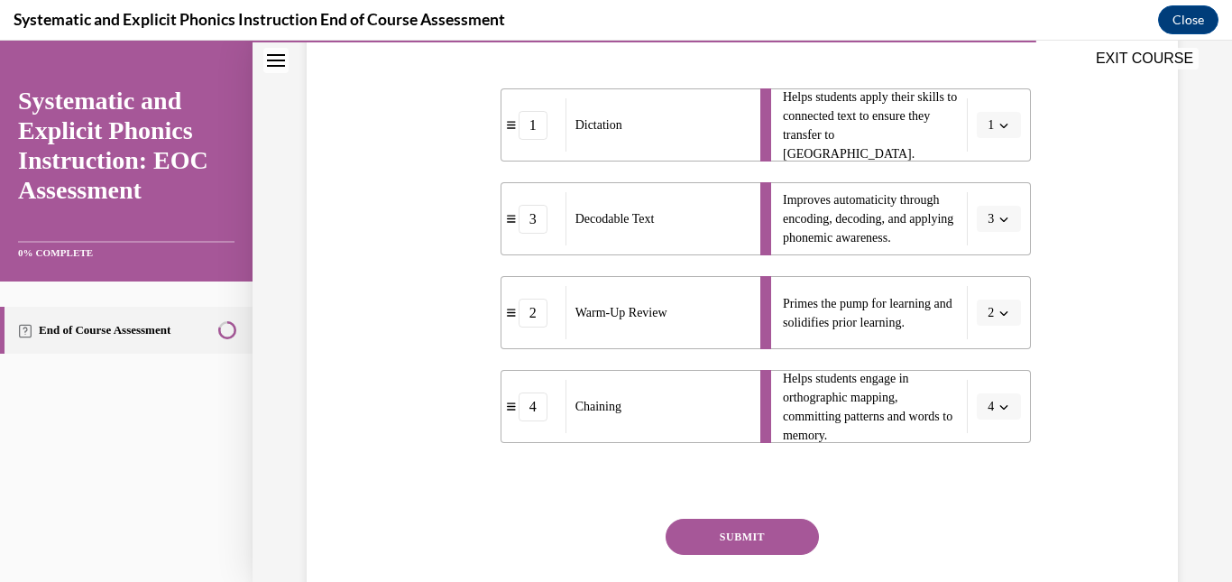
scroll to position [392, 0]
click at [600, 541] on button "SUBMIT" at bounding box center [742, 535] width 153 height 36
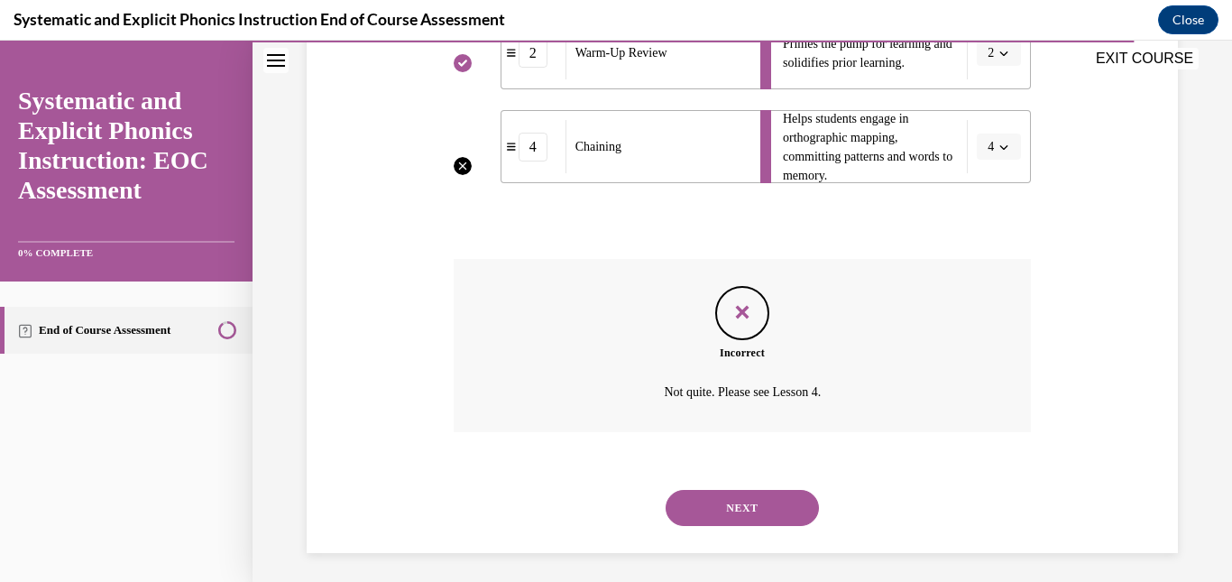
scroll to position [658, 0]
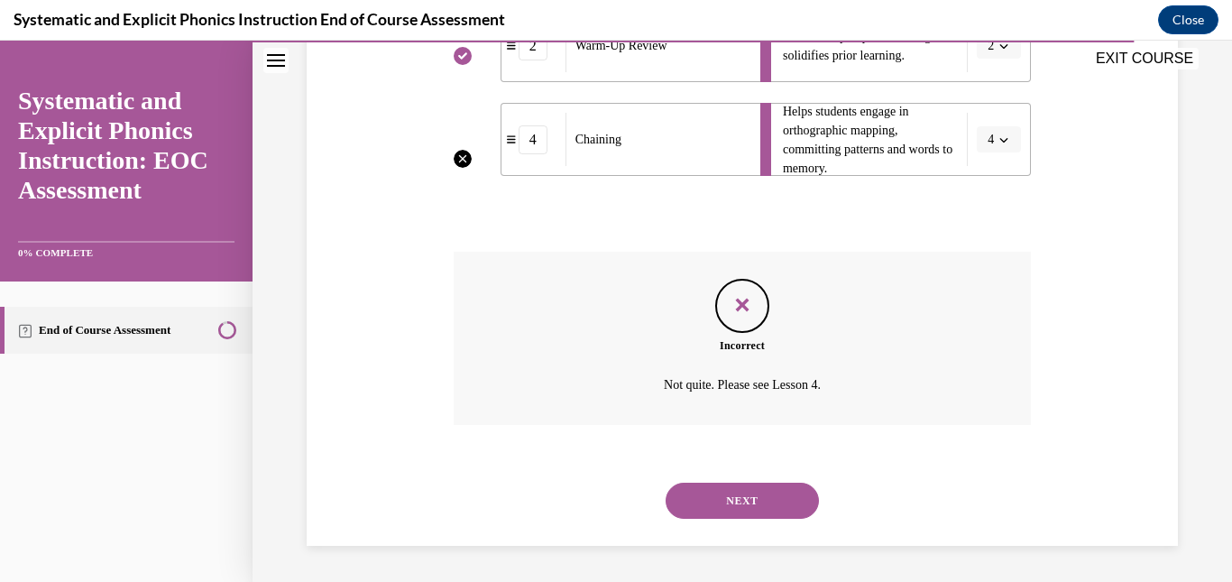
click at [600, 512] on button "NEXT" at bounding box center [742, 501] width 153 height 36
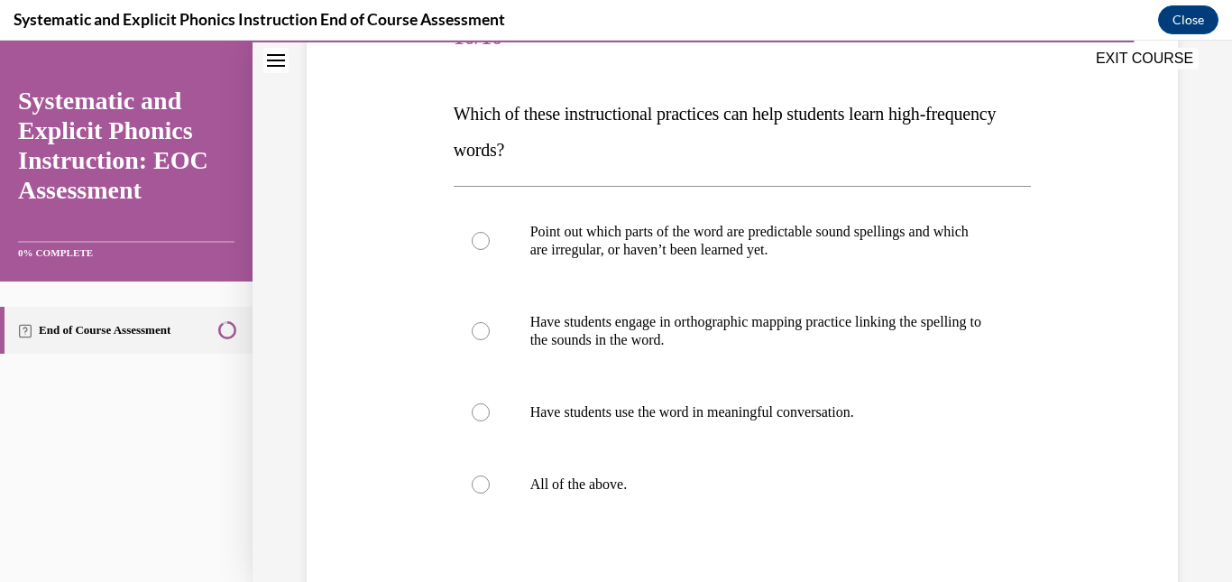
scroll to position [250, 0]
click at [600, 469] on div at bounding box center [743, 483] width 578 height 72
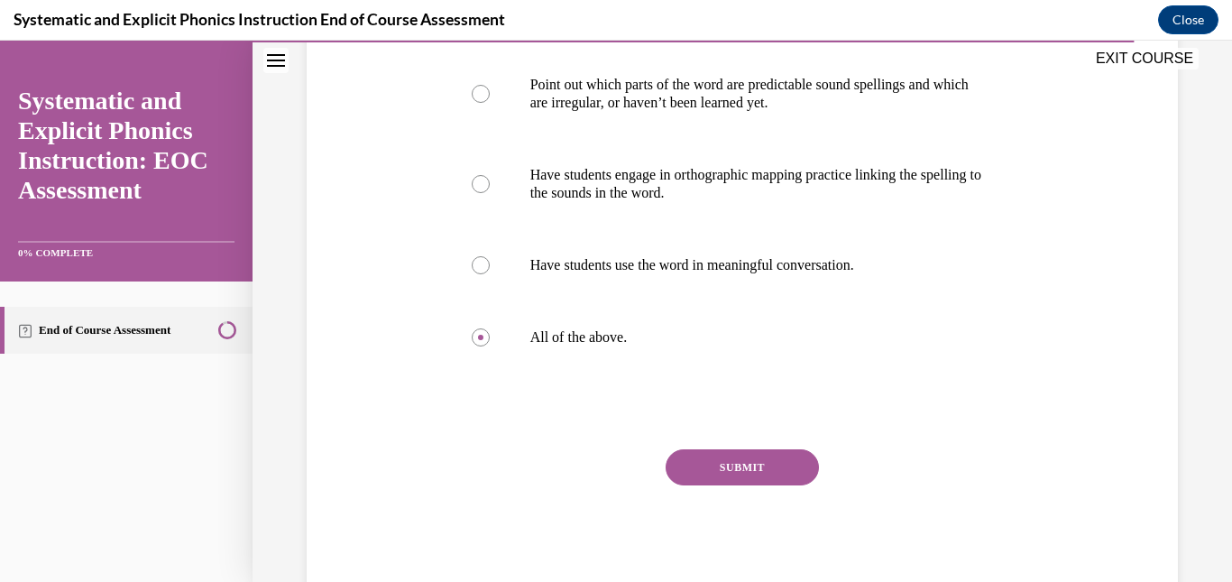
click at [600, 462] on button "SUBMIT" at bounding box center [742, 467] width 153 height 36
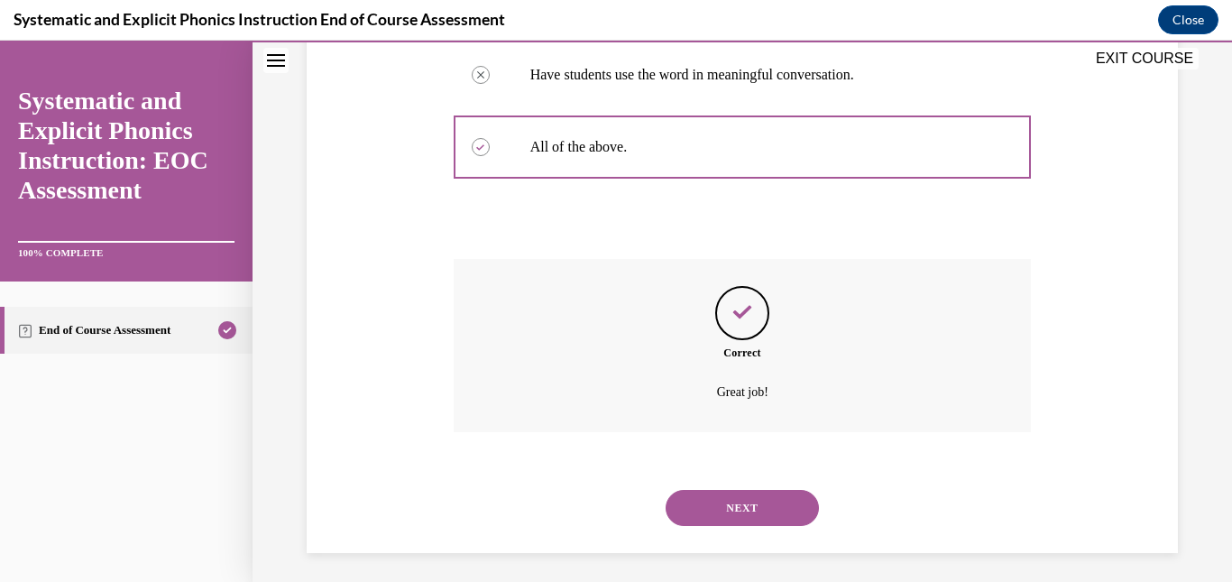
scroll to position [593, 0]
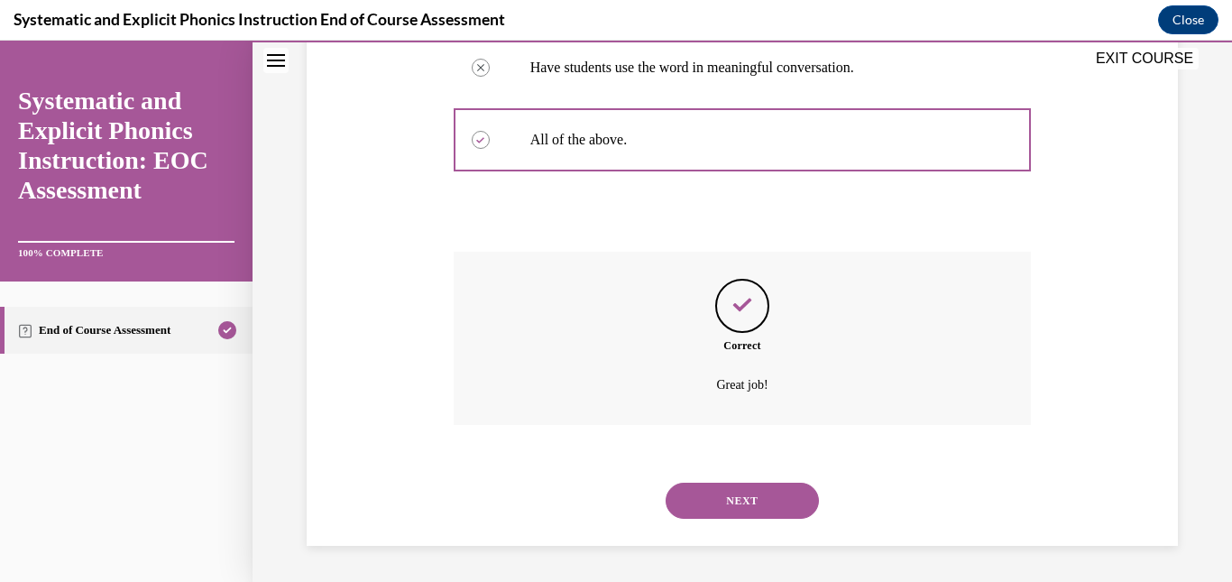
click at [600, 492] on button "NEXT" at bounding box center [742, 501] width 153 height 36
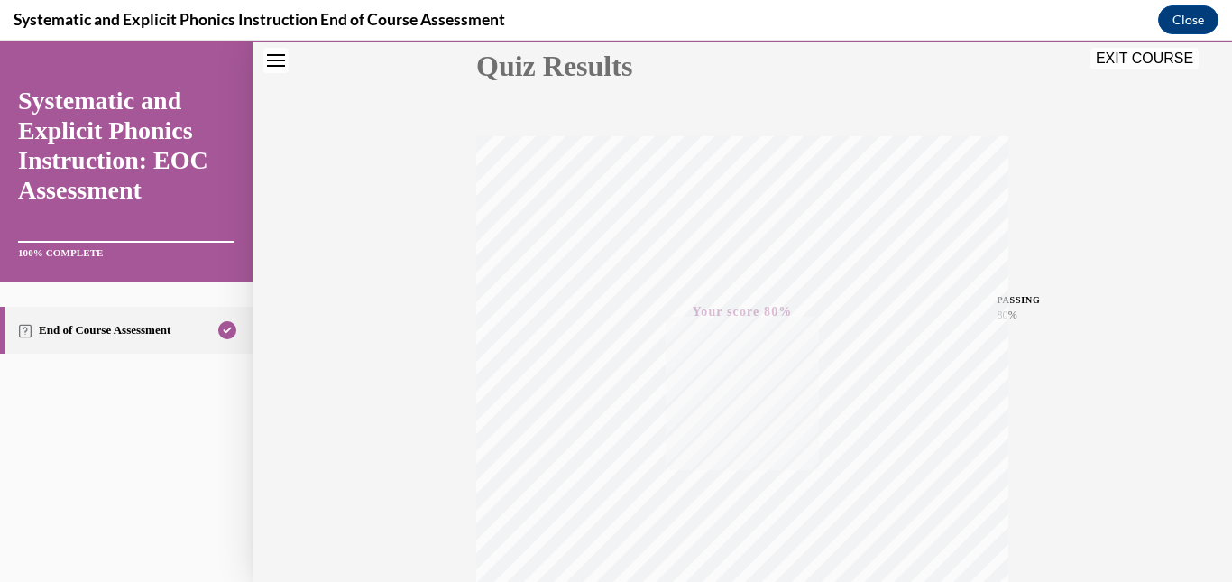
scroll to position [217, 0]
click at [600, 68] on button "EXIT COURSE" at bounding box center [1145, 59] width 108 height 22
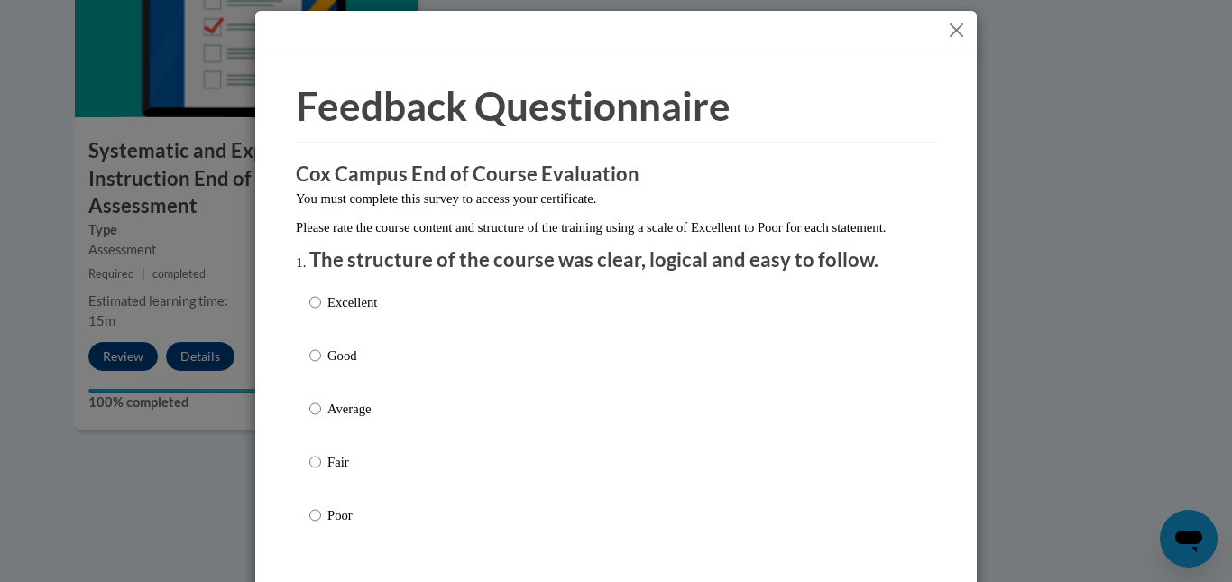
scroll to position [0, 0]
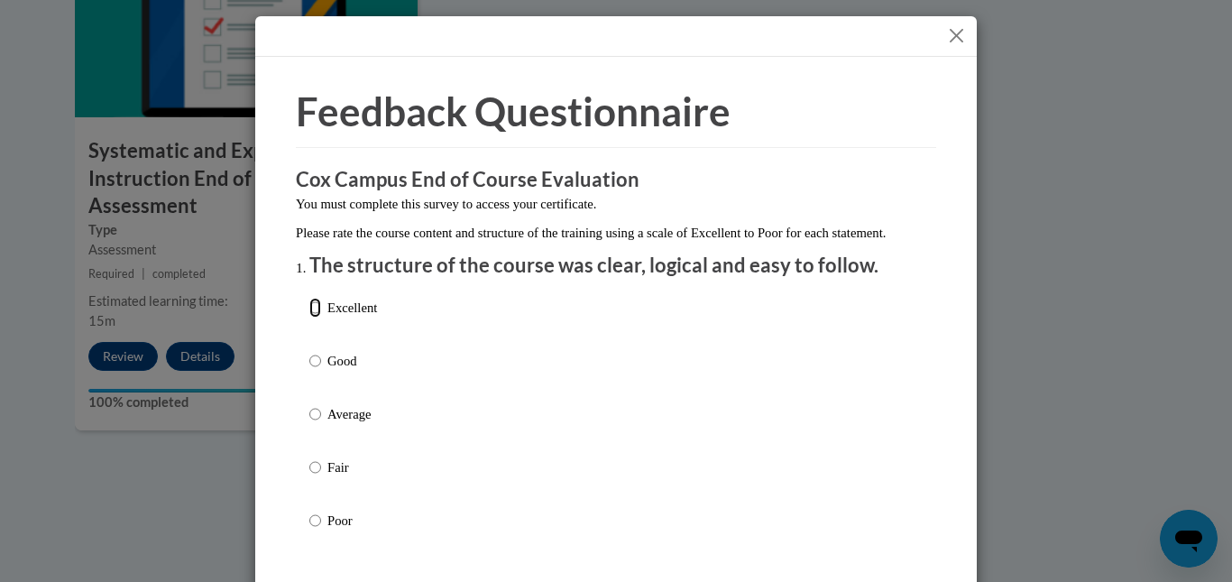
click at [309, 318] on input "Excellent" at bounding box center [315, 308] width 12 height 20
radio input "true"
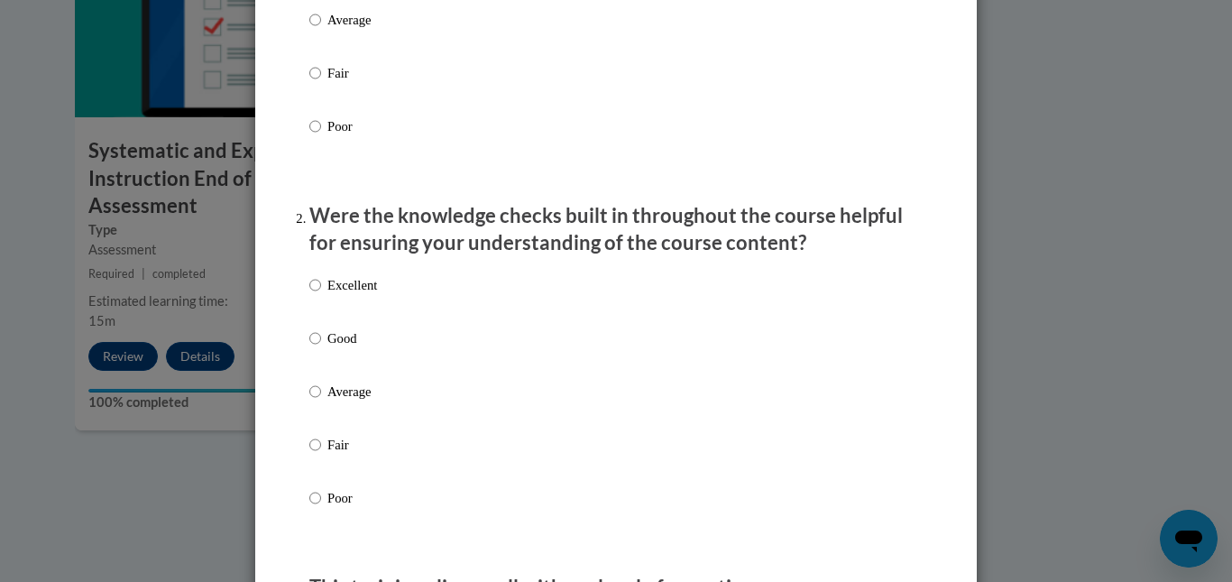
scroll to position [395, 0]
click at [310, 314] on label "Excellent" at bounding box center [343, 298] width 68 height 49
click at [310, 294] on input "Excellent" at bounding box center [315, 284] width 12 height 20
radio input "true"
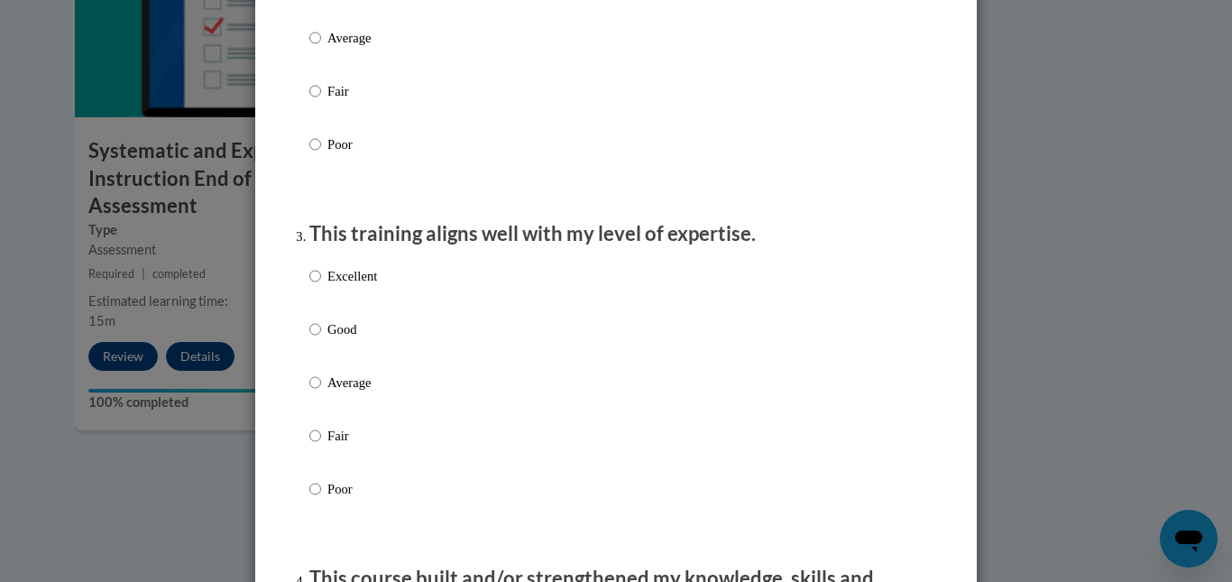
scroll to position [752, 0]
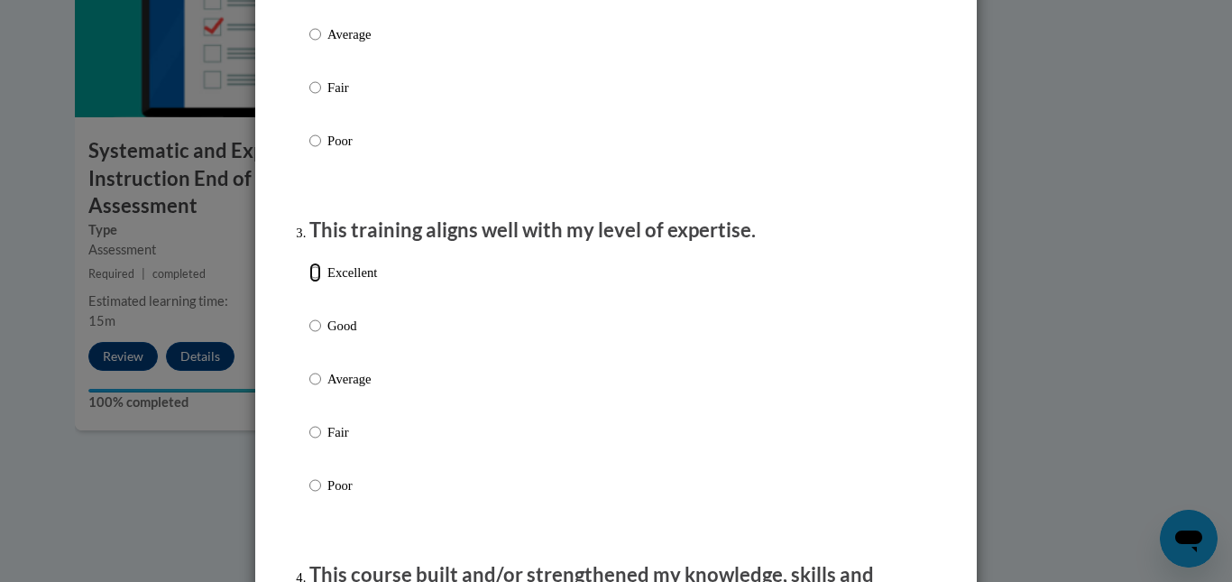
click at [310, 282] on input "Excellent" at bounding box center [315, 273] width 12 height 20
radio input "true"
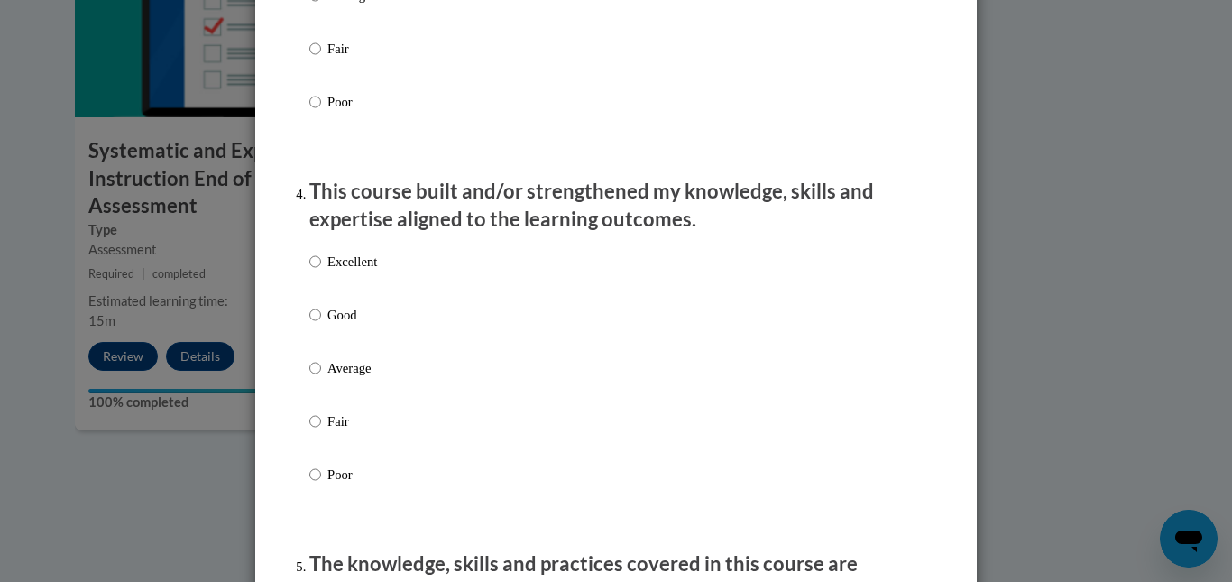
scroll to position [1137, 0]
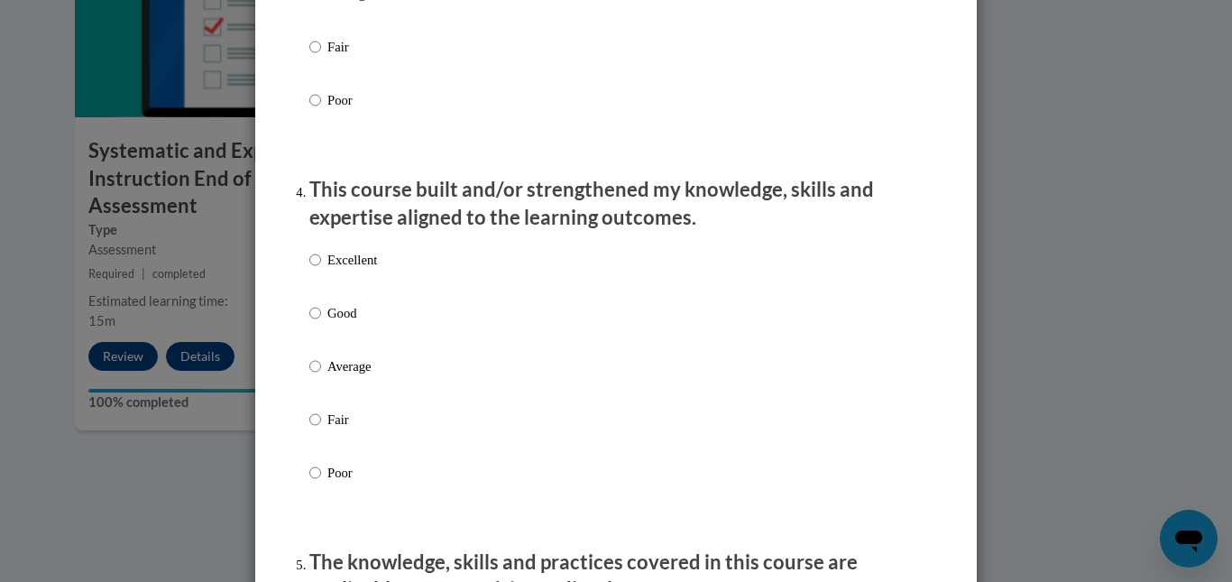
click at [357, 299] on label "Excellent" at bounding box center [343, 274] width 68 height 49
click at [321, 270] on input "Excellent" at bounding box center [315, 260] width 12 height 20
radio input "true"
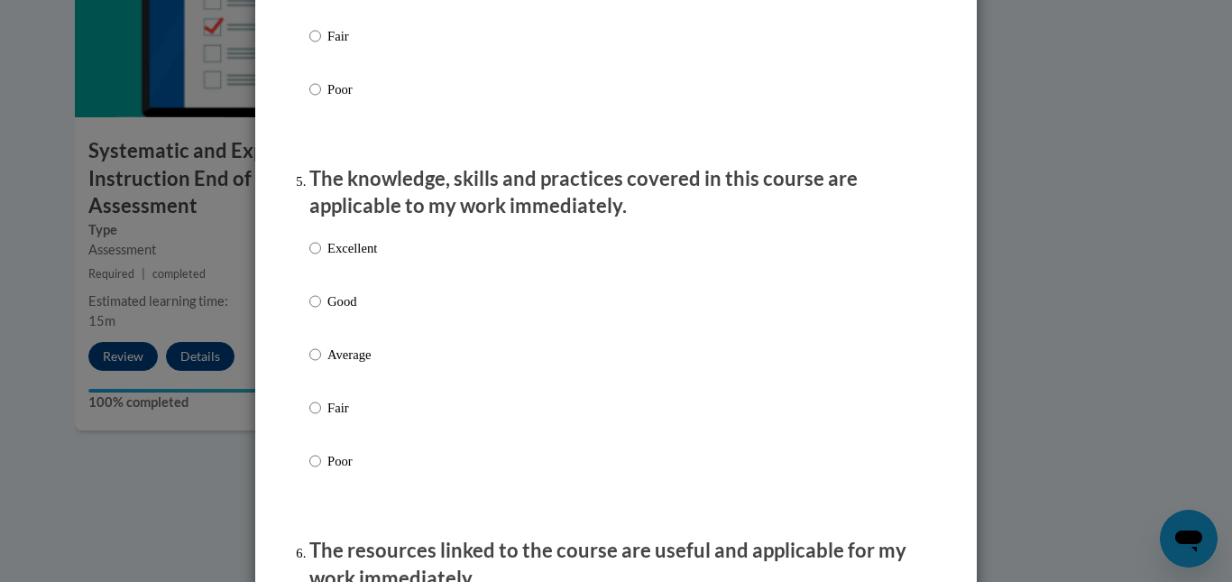
scroll to position [1524, 0]
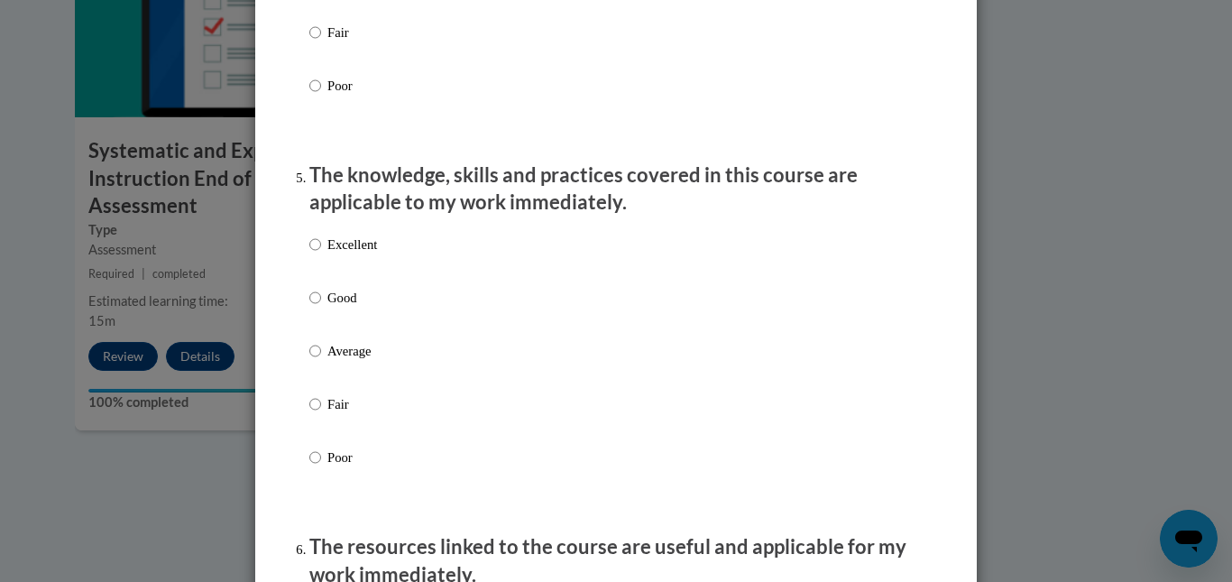
click at [350, 274] on label "Excellent" at bounding box center [343, 259] width 68 height 49
click at [321, 254] on input "Excellent" at bounding box center [315, 245] width 12 height 20
radio input "true"
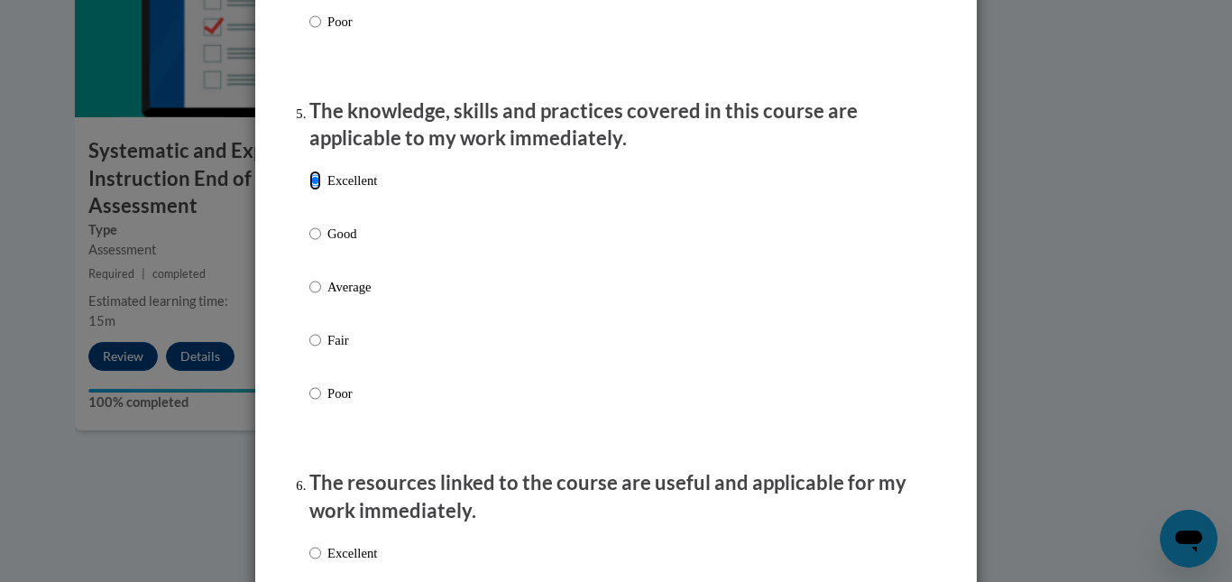
scroll to position [1589, 0]
click at [337, 263] on label "Good" at bounding box center [343, 247] width 68 height 49
click at [321, 243] on input "Good" at bounding box center [315, 233] width 12 height 20
radio input "true"
click at [343, 296] on p "Average" at bounding box center [352, 286] width 50 height 20
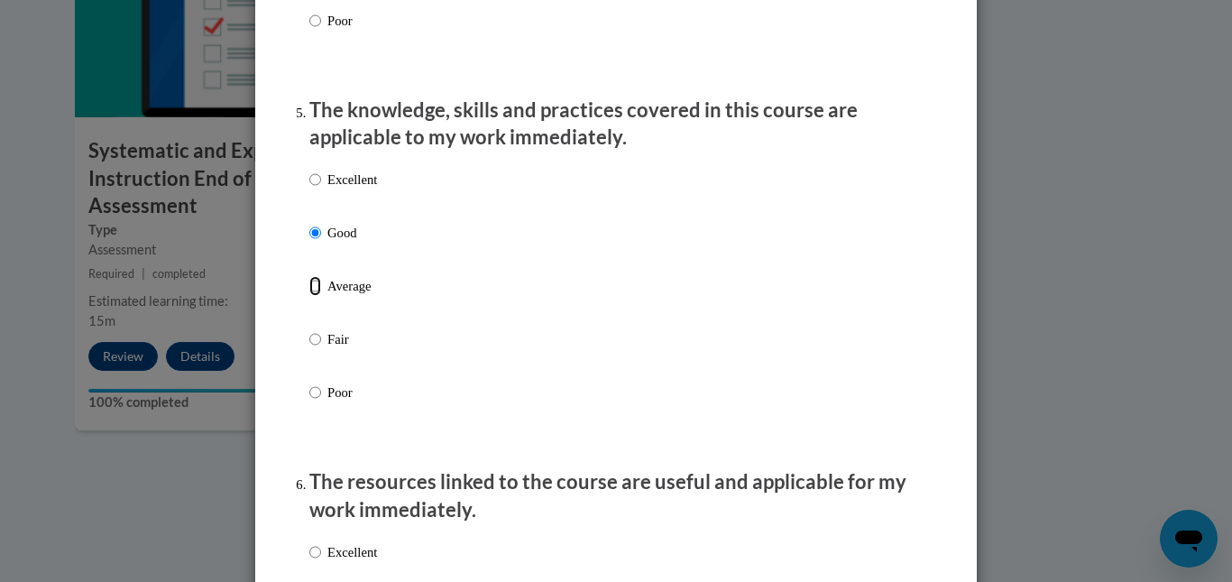
click at [321, 296] on input "Average" at bounding box center [315, 286] width 12 height 20
radio input "true"
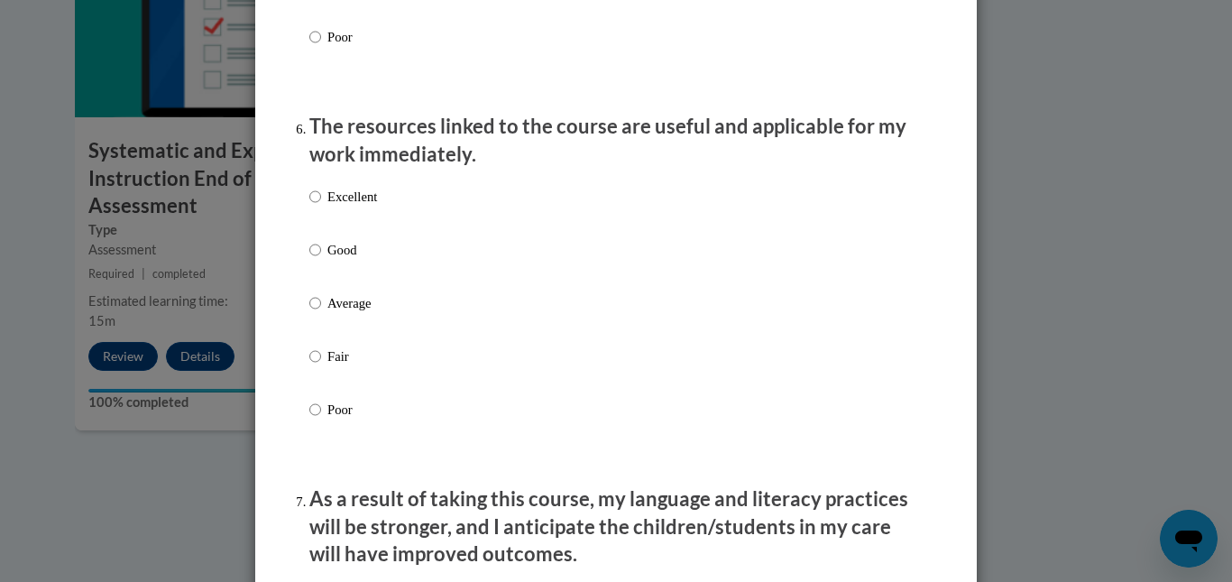
scroll to position [1959, 0]
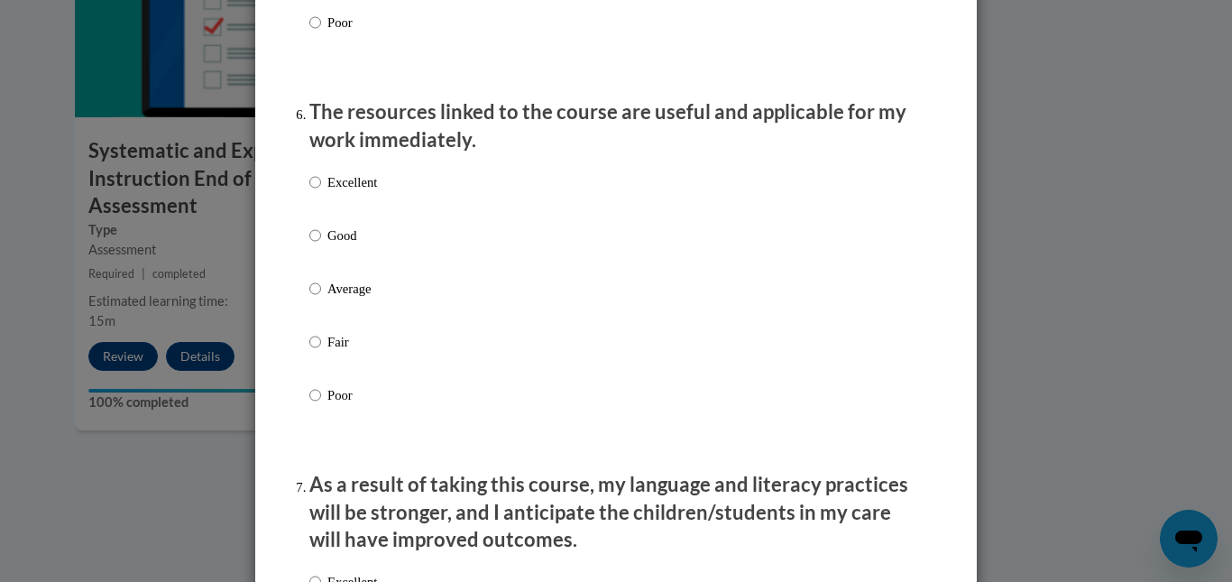
click at [344, 299] on p "Average" at bounding box center [352, 289] width 50 height 20
click at [321, 299] on input "Average" at bounding box center [315, 289] width 12 height 20
radio input "true"
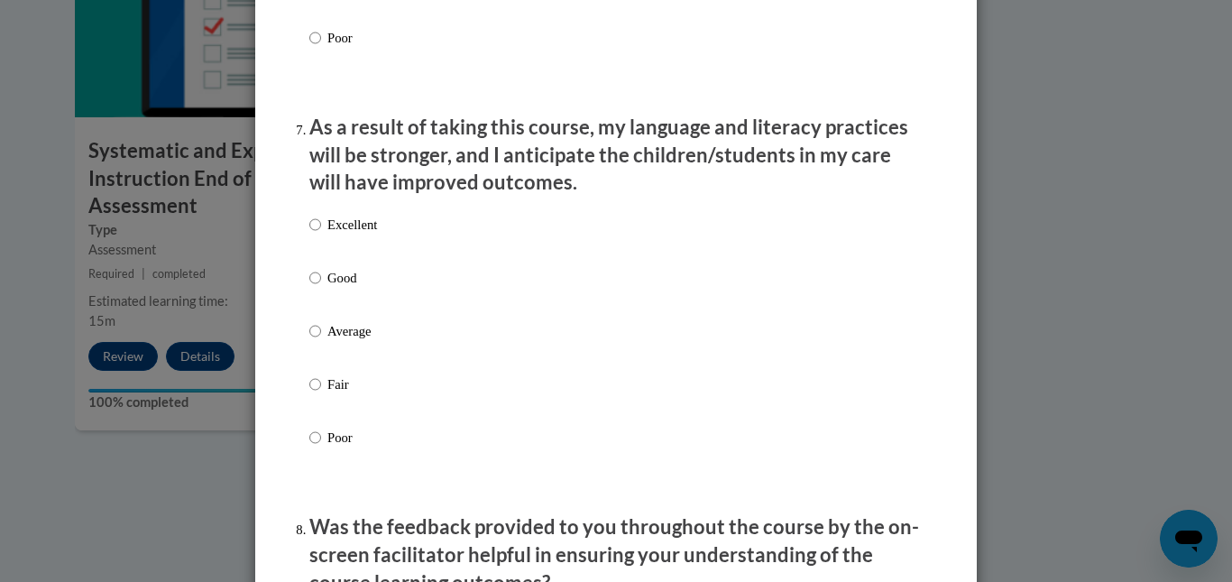
scroll to position [2317, 0]
click at [337, 254] on label "Excellent" at bounding box center [343, 238] width 68 height 49
click at [321, 234] on input "Excellent" at bounding box center [315, 224] width 12 height 20
radio input "true"
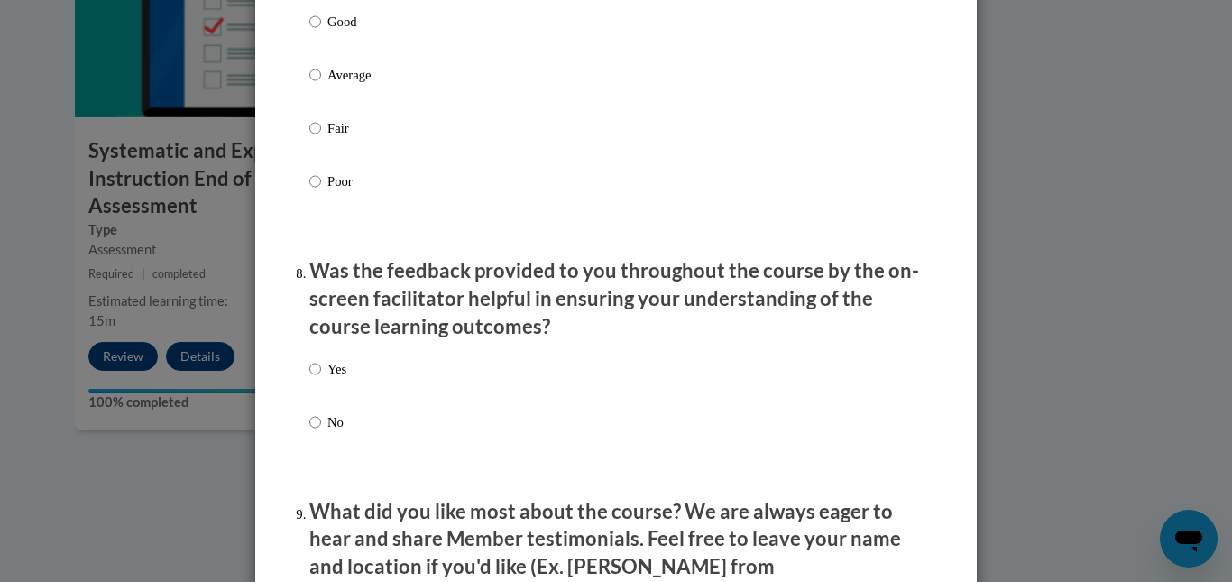
scroll to position [2681, 0]
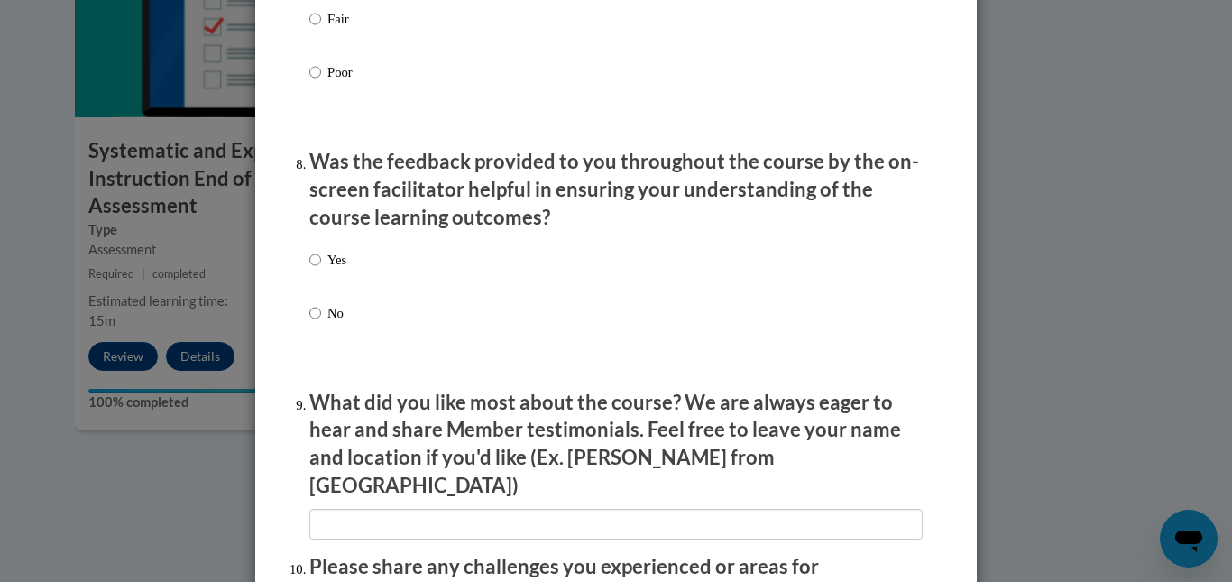
click at [327, 270] on p "Yes" at bounding box center [336, 260] width 19 height 20
click at [321, 270] on input "Yes" at bounding box center [315, 260] width 12 height 20
radio input "true"
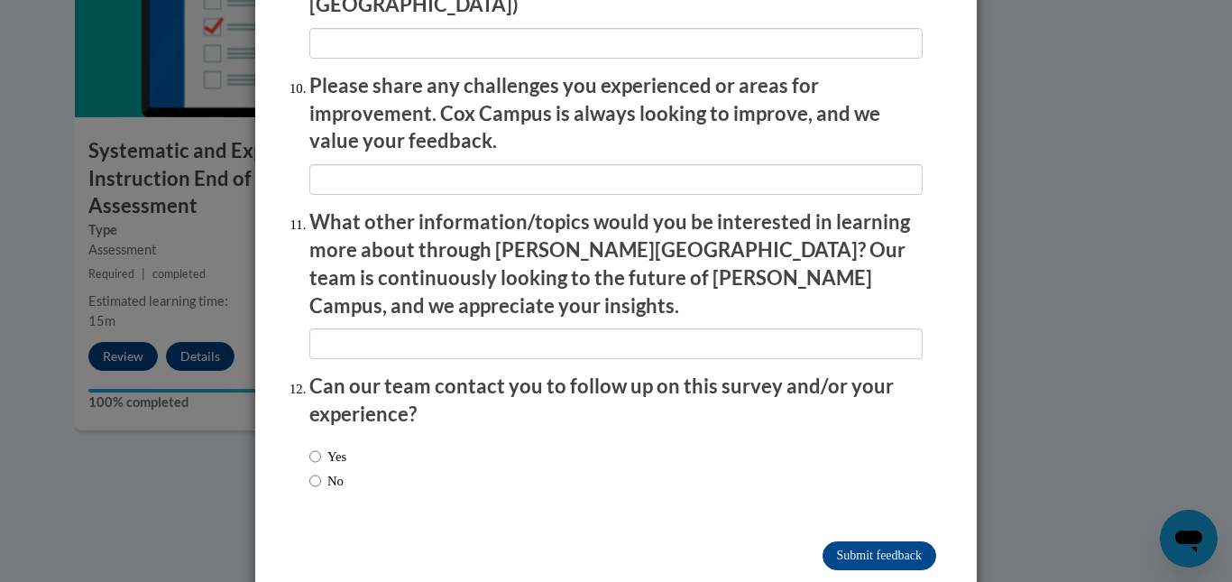
scroll to position [3167, 0]
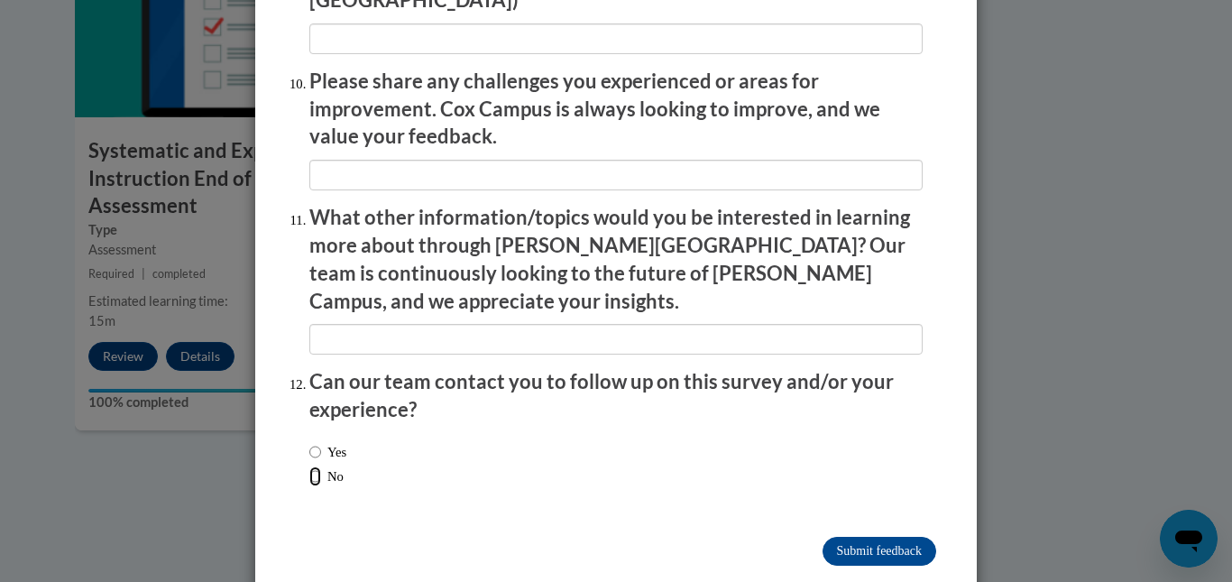
click at [309, 466] on input "No" at bounding box center [315, 476] width 12 height 20
radio input "true"
click at [600, 537] on input "Submit feedback" at bounding box center [880, 551] width 114 height 29
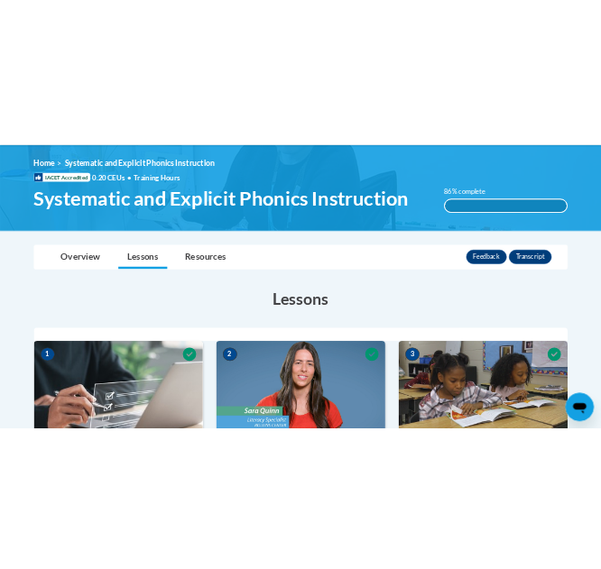
scroll to position [230, 0]
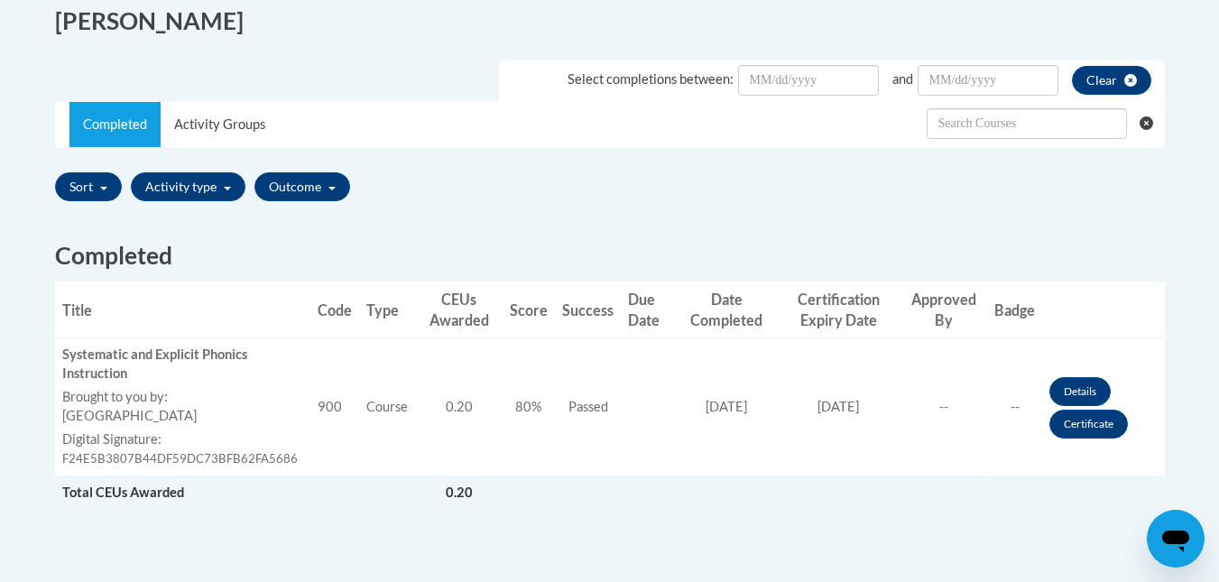
scroll to position [496, 0]
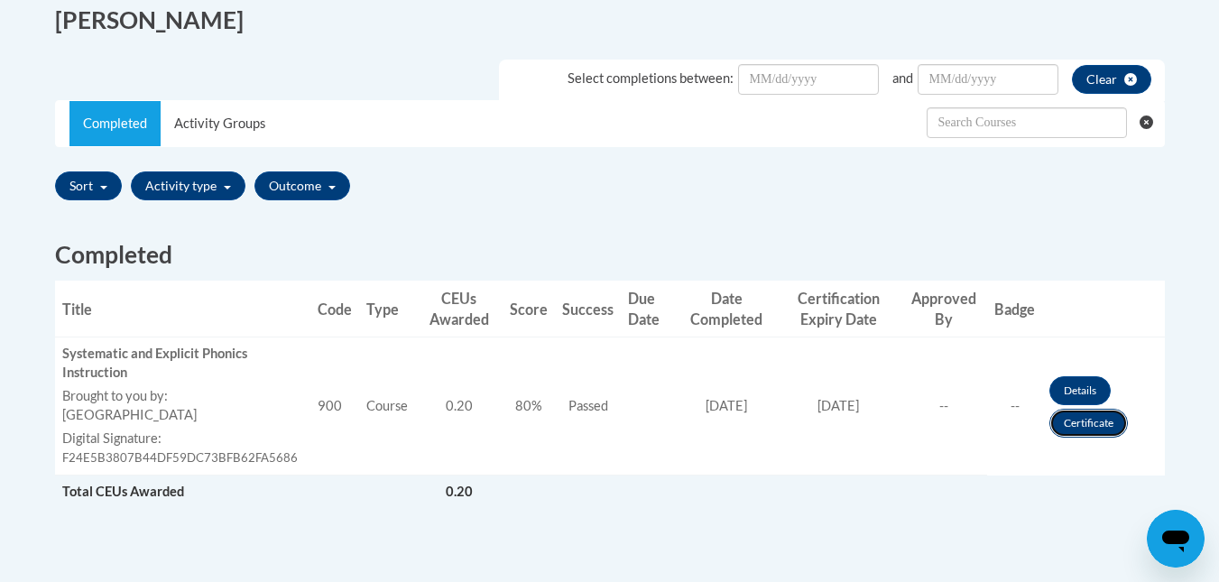
click at [1075, 423] on link "Certificate" at bounding box center [1088, 423] width 78 height 29
